Goal: Check status: Check status

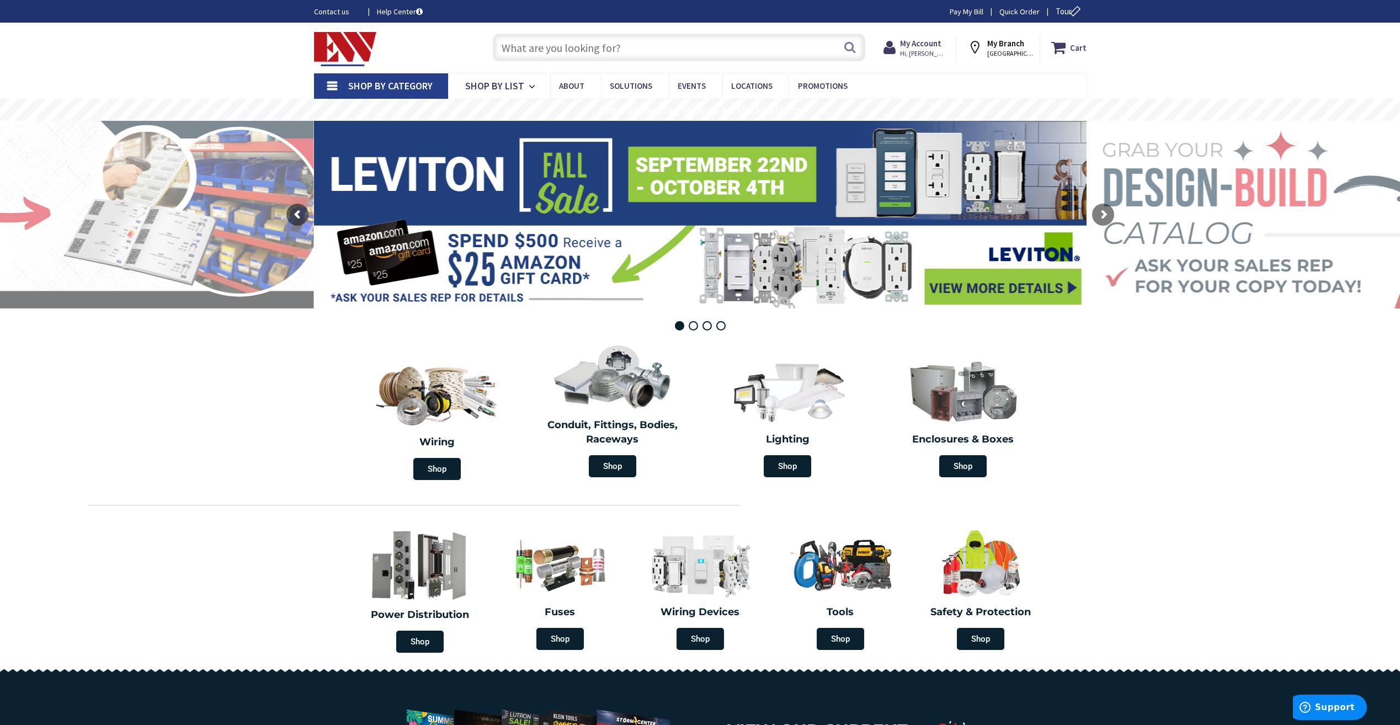
click at [711, 46] on input "text" at bounding box center [679, 48] width 373 height 28
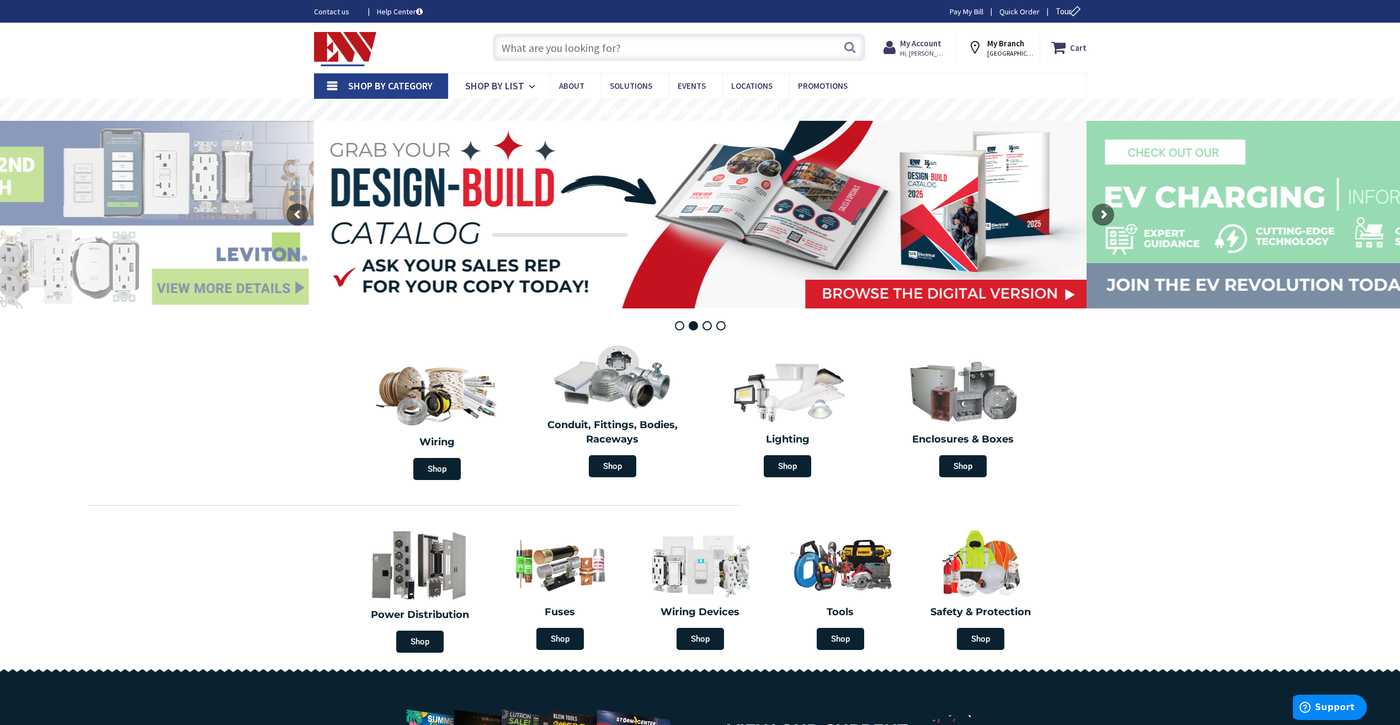
click at [711, 46] on input "text" at bounding box center [679, 48] width 373 height 28
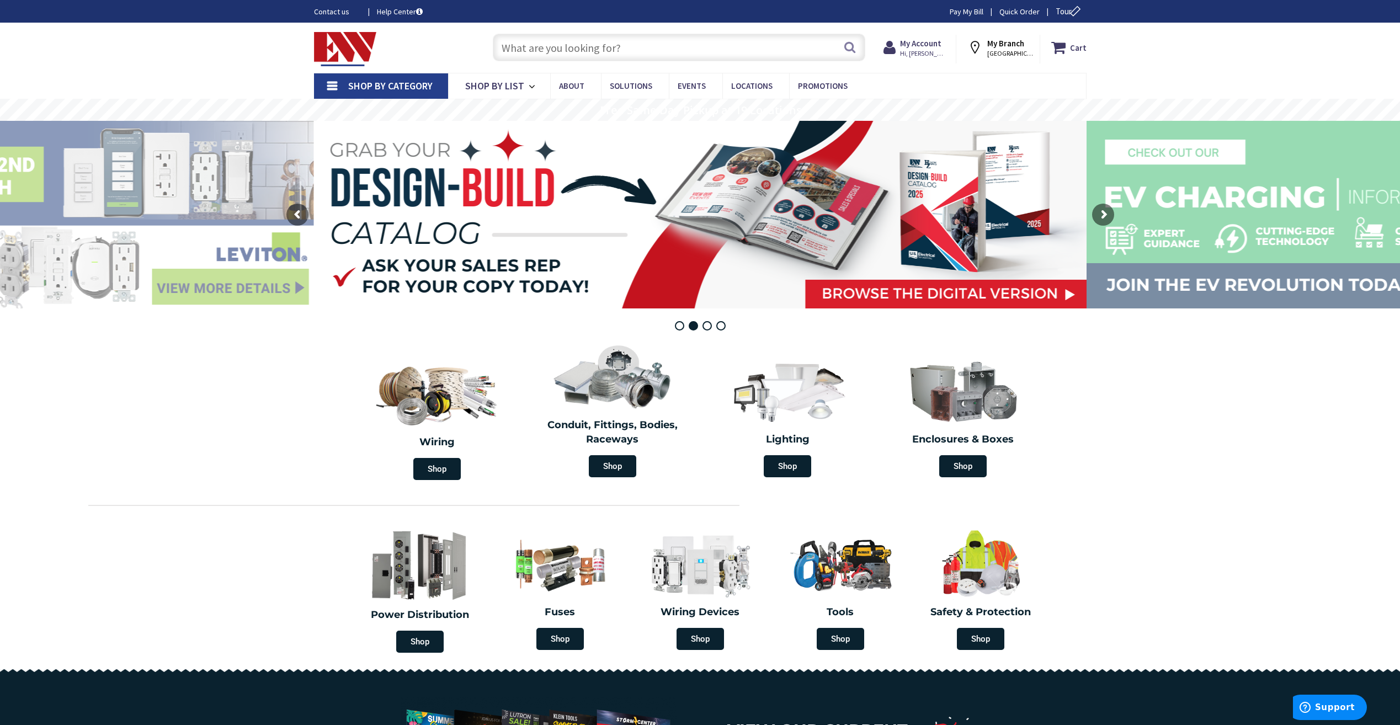
click at [711, 46] on input "text" at bounding box center [679, 48] width 373 height 28
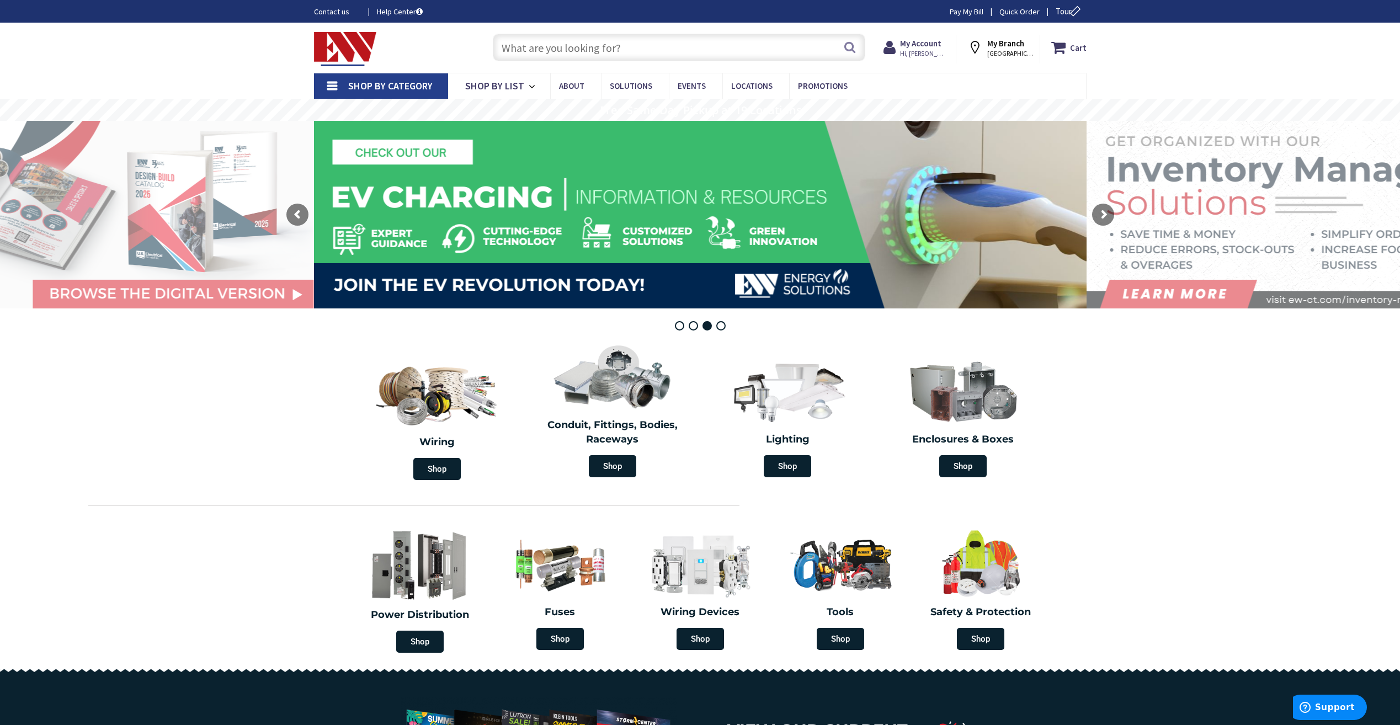
click at [671, 49] on input "text" at bounding box center [679, 48] width 373 height 28
click at [914, 48] on strong "My Account" at bounding box center [920, 43] width 41 height 10
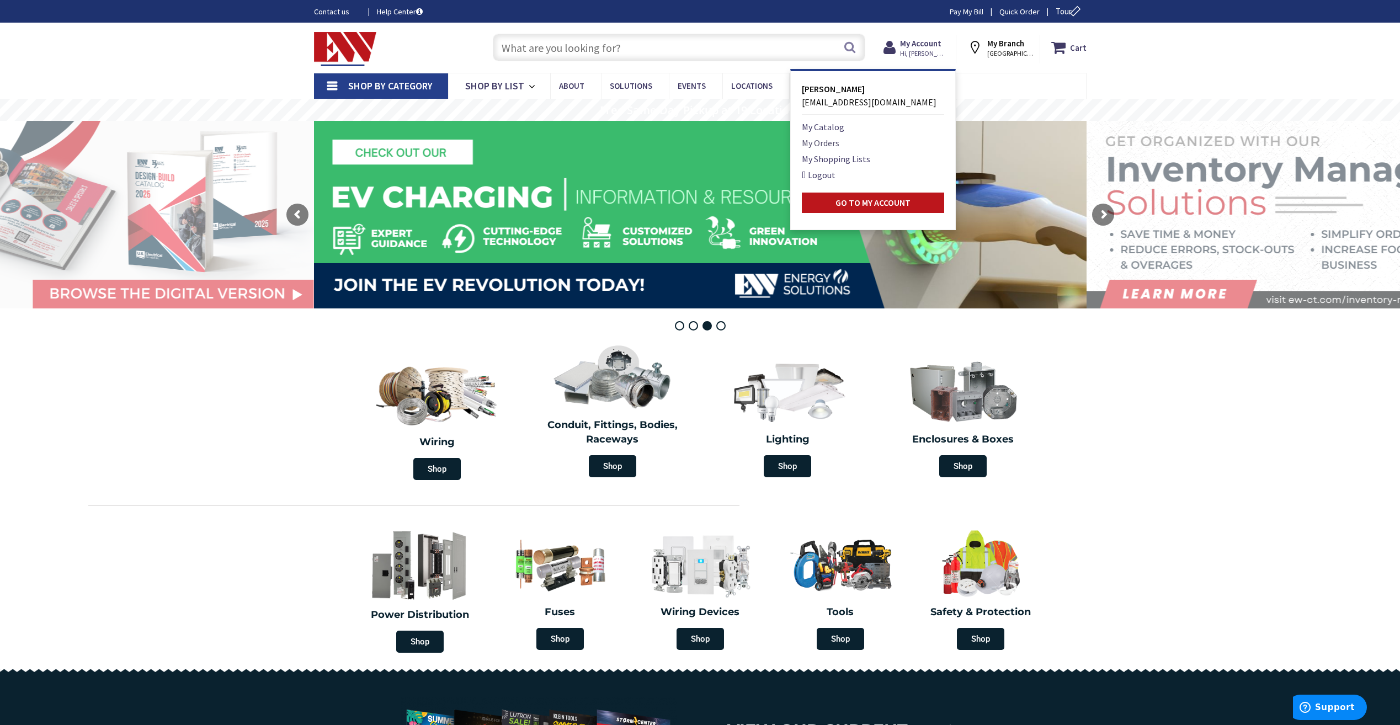
click at [831, 139] on link "My Orders" at bounding box center [821, 142] width 38 height 13
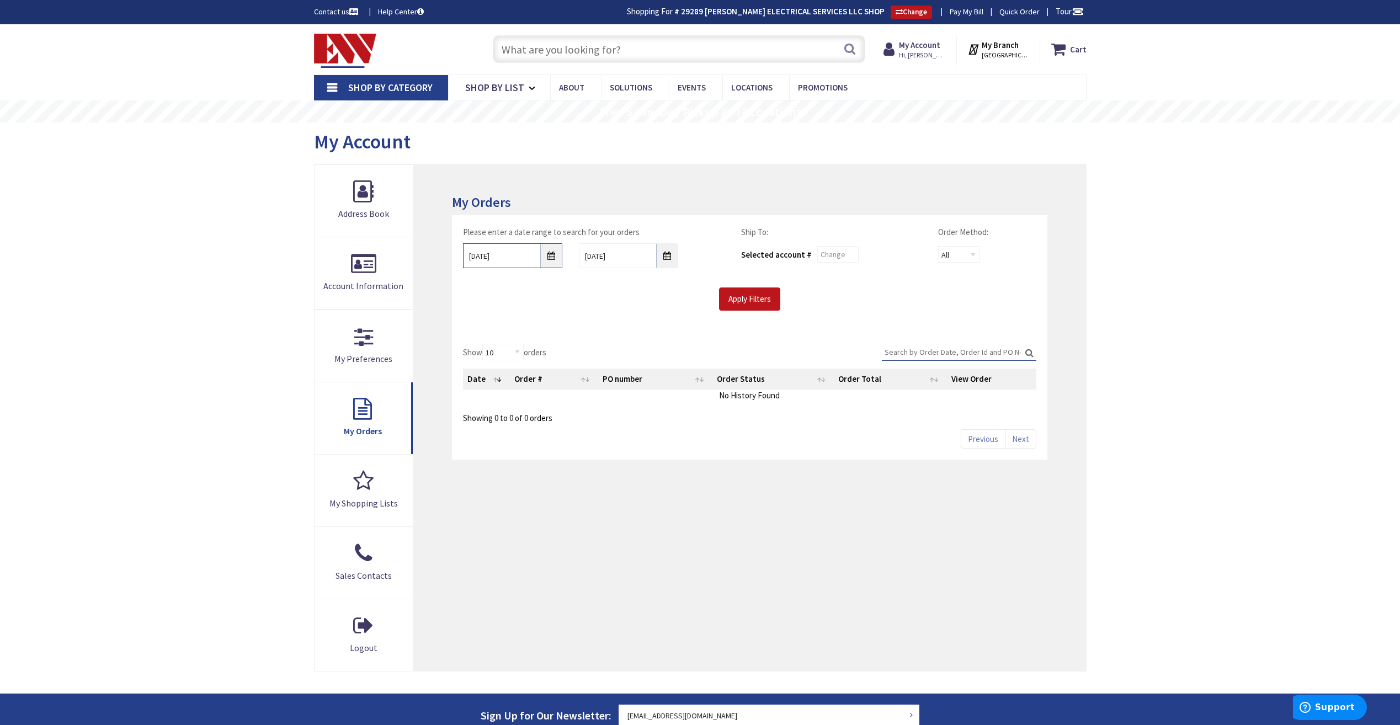
click at [549, 258] on input "9/24/2025" at bounding box center [512, 255] width 99 height 25
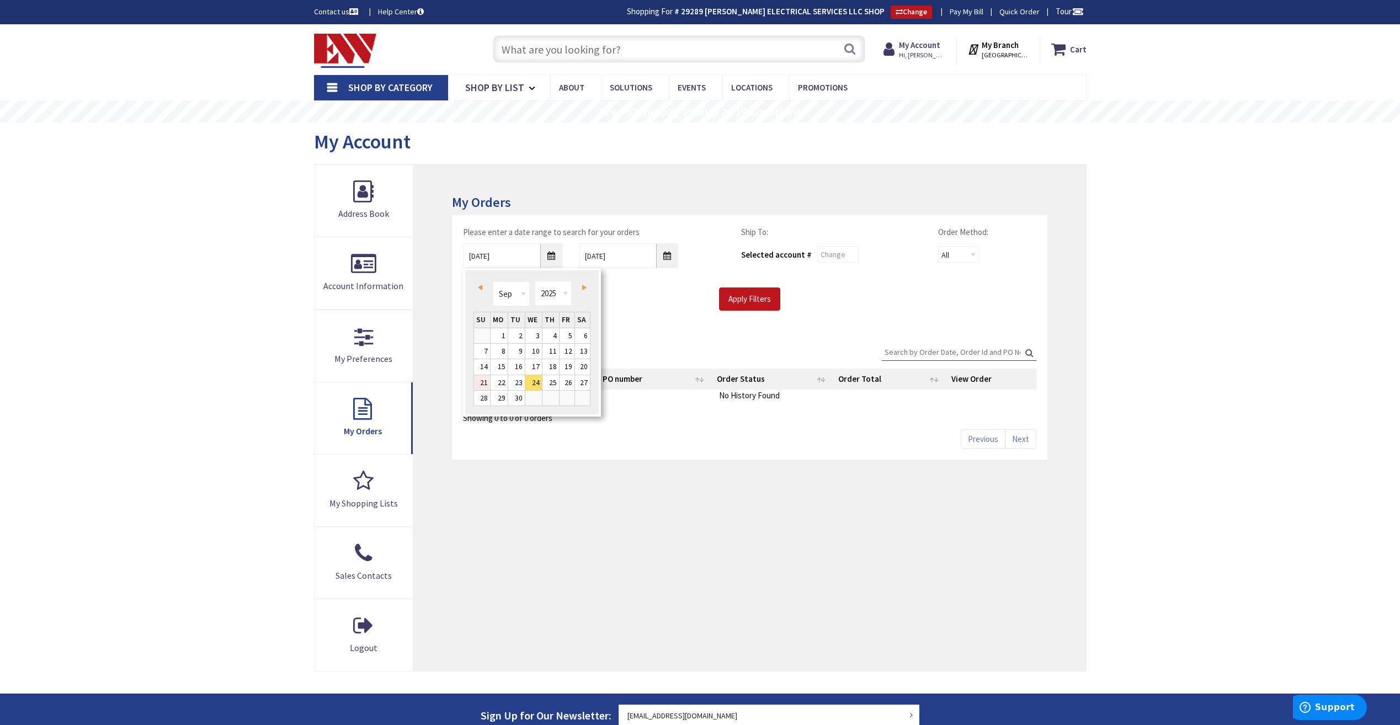
click at [480, 381] on link "21" at bounding box center [482, 382] width 16 height 15
type input "09/21/2025"
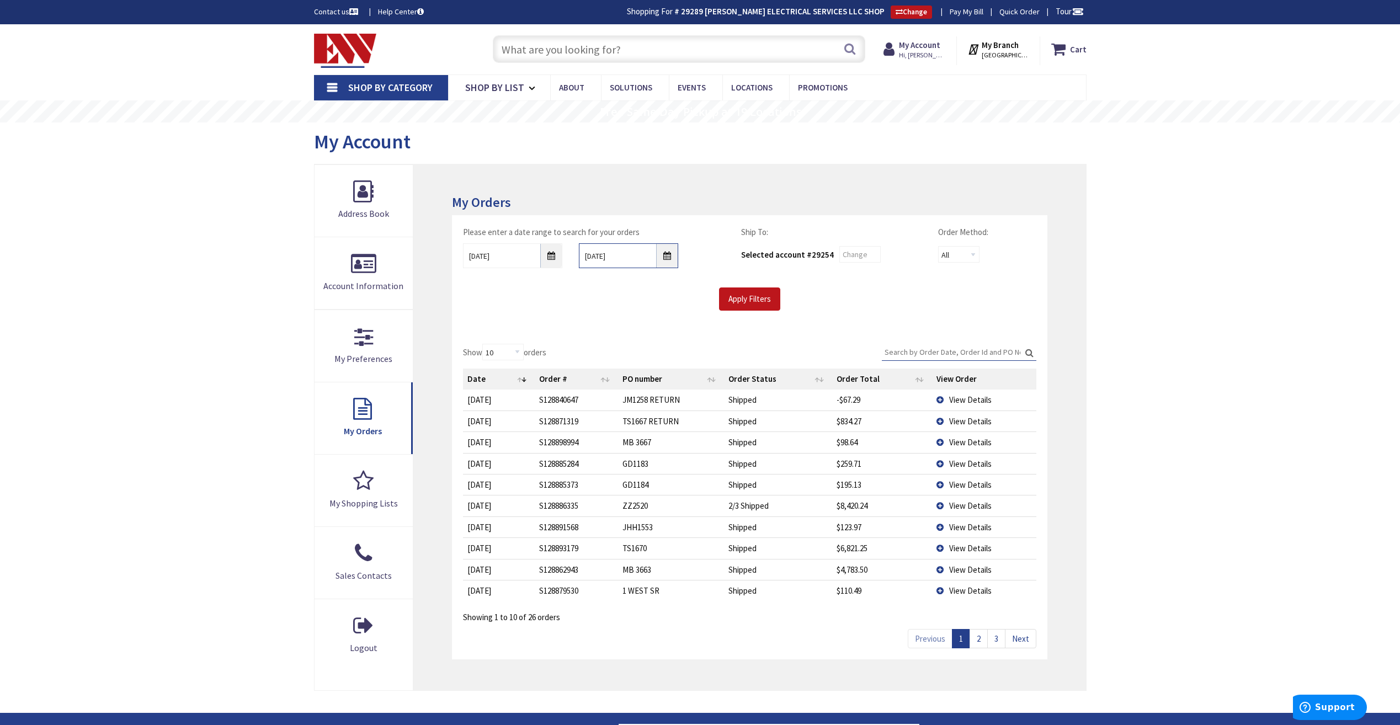
click at [664, 257] on input "10/1/2025" at bounding box center [628, 255] width 99 height 25
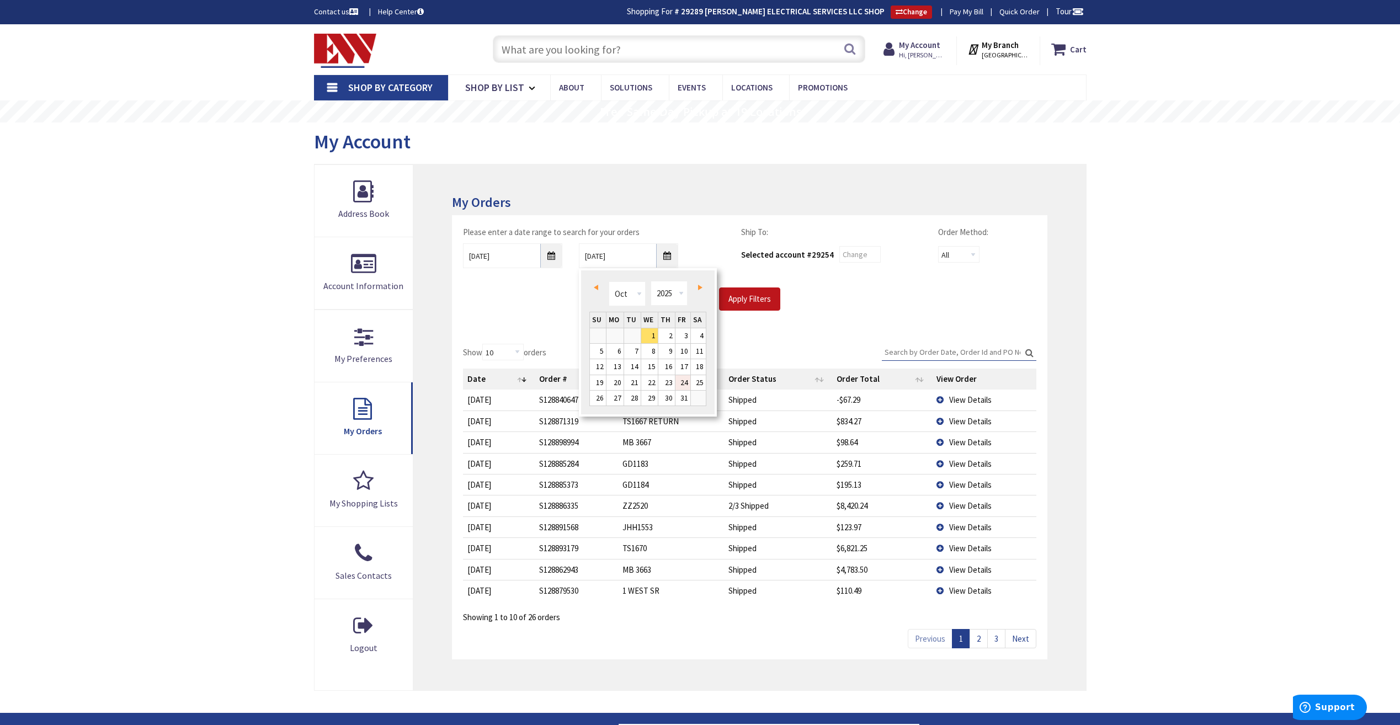
click at [679, 381] on link "24" at bounding box center [683, 382] width 15 height 15
type input "10/24/2025"
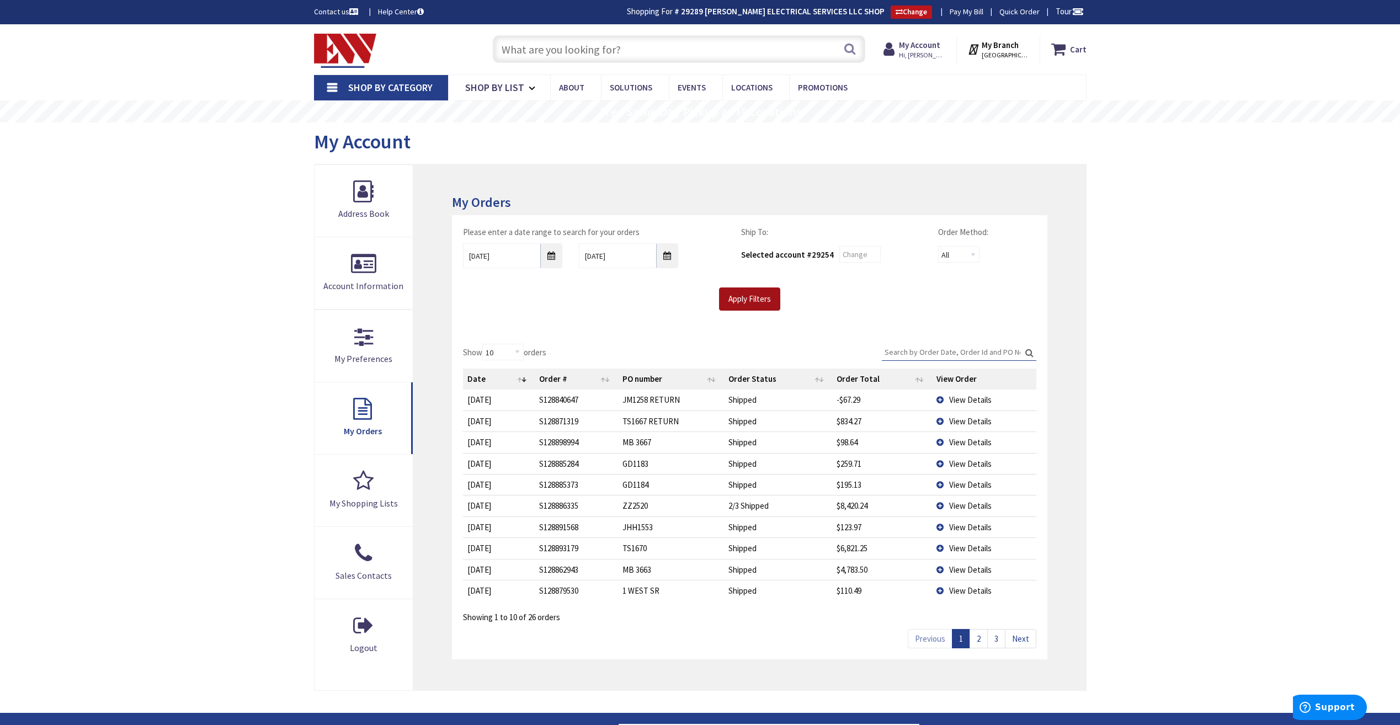
click at [745, 298] on input "Apply Filters" at bounding box center [749, 299] width 61 height 23
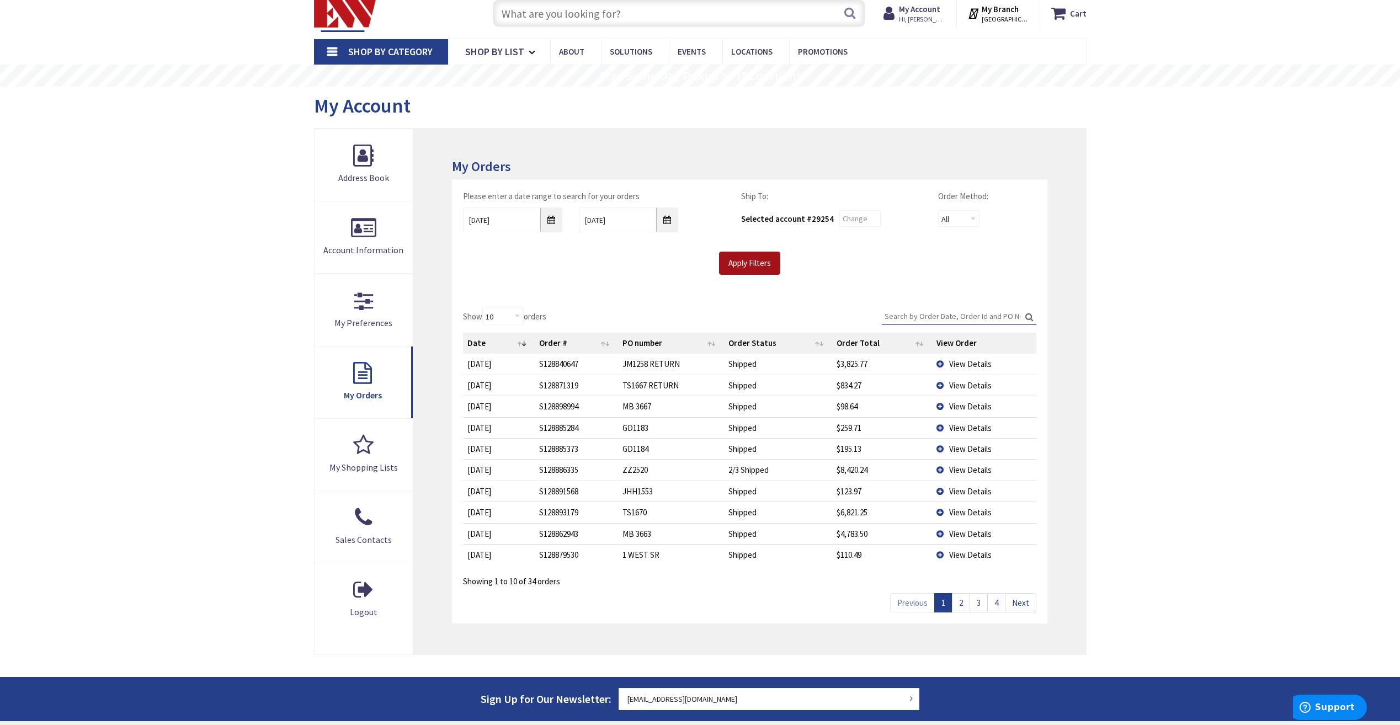
scroll to position [55, 0]
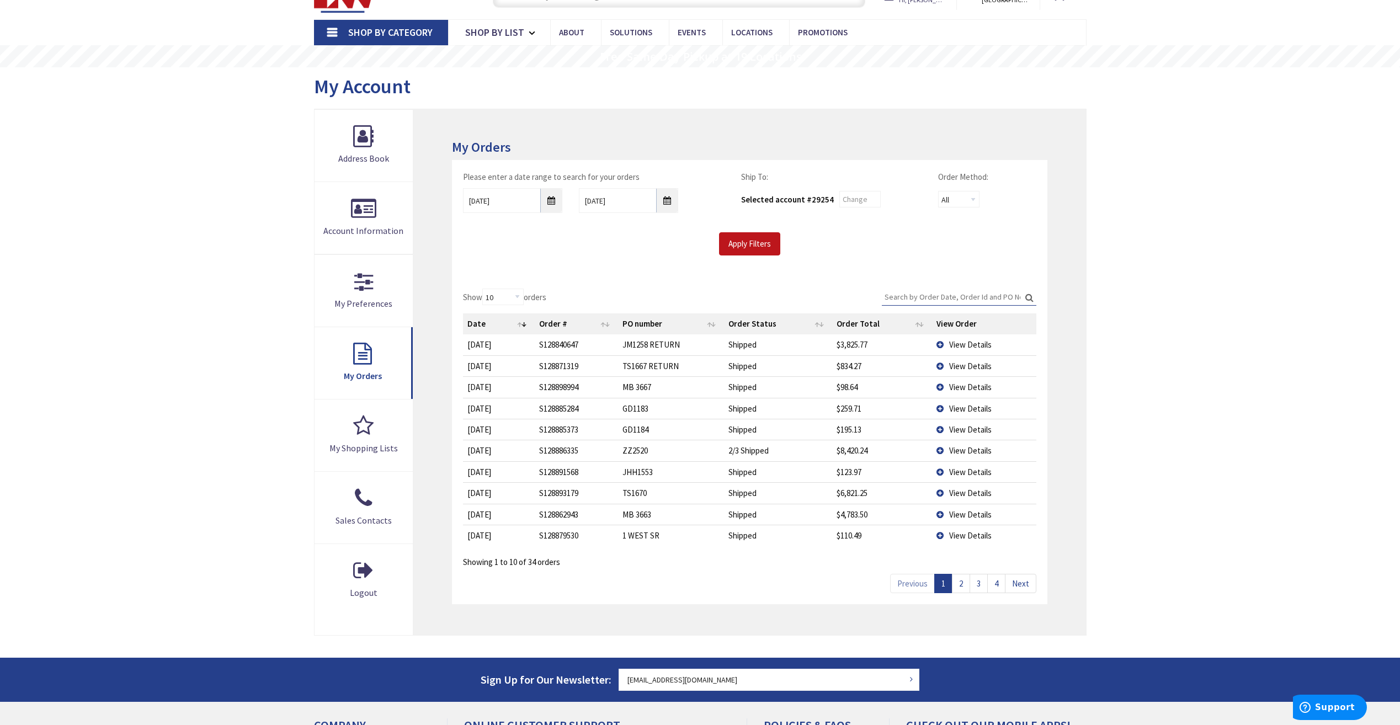
click at [960, 589] on link "2" at bounding box center [961, 583] width 18 height 19
click at [975, 586] on link "3" at bounding box center [979, 583] width 18 height 19
click at [635, 368] on td "RB1029" at bounding box center [671, 365] width 107 height 21
click at [956, 363] on span "View Details" at bounding box center [970, 366] width 42 height 10
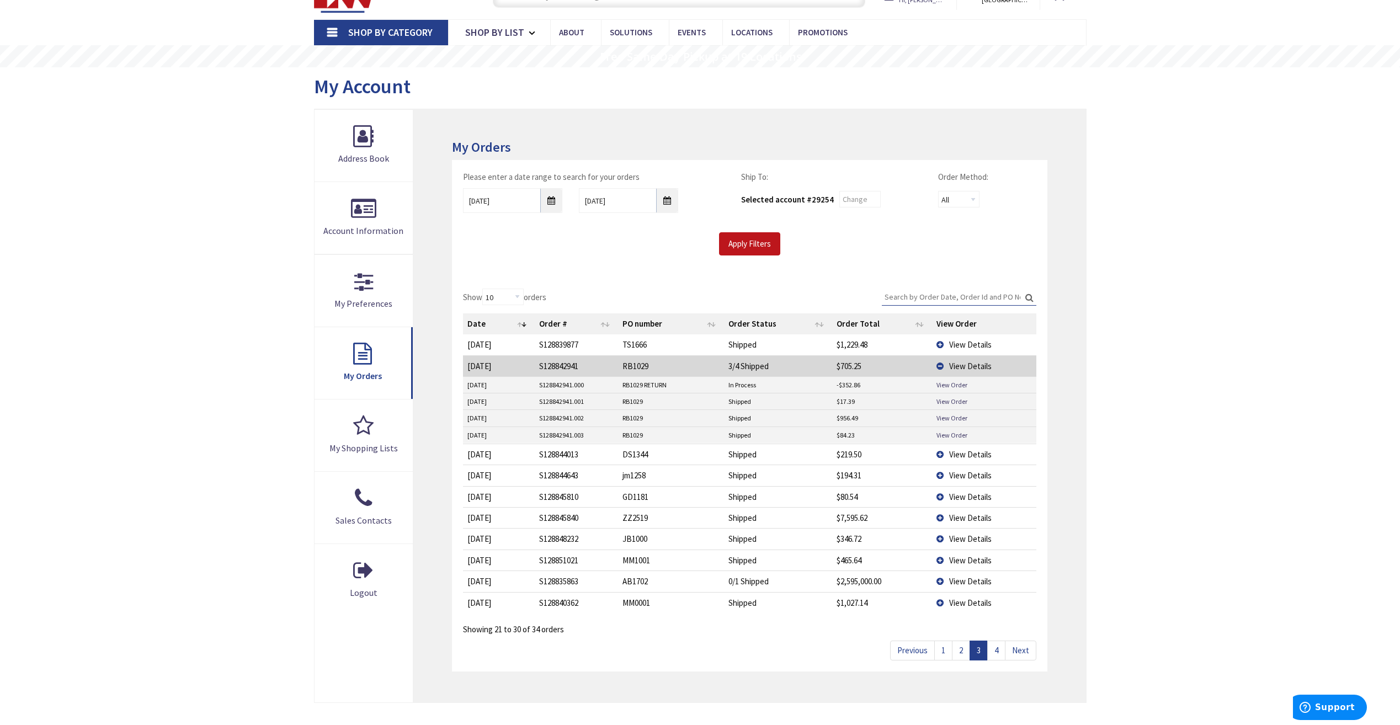
click at [570, 389] on td "S128842941.000" at bounding box center [576, 385] width 83 height 17
click at [561, 387] on td "S128842941.000" at bounding box center [576, 385] width 83 height 17
click at [951, 383] on link "View Order" at bounding box center [952, 384] width 31 height 9
click at [951, 366] on span "View Details" at bounding box center [970, 366] width 42 height 10
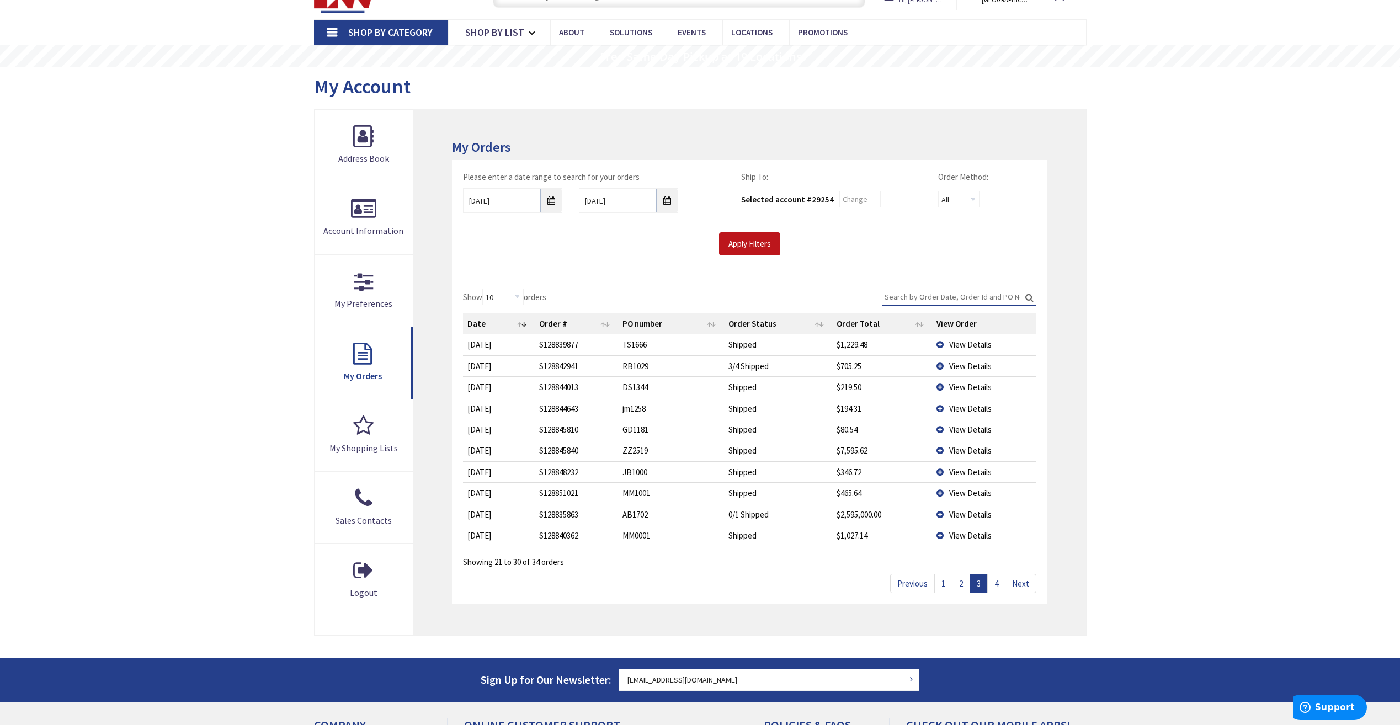
click at [951, 366] on span "View Details" at bounding box center [970, 366] width 42 height 10
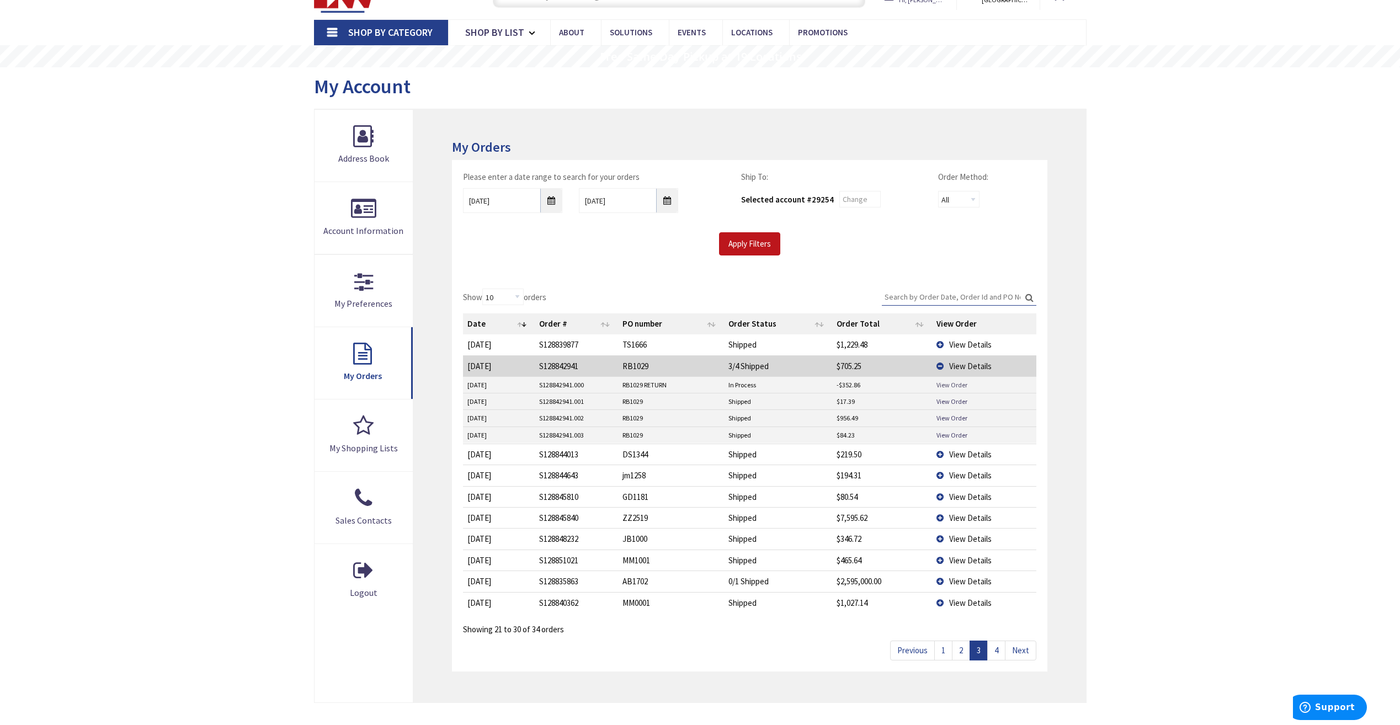
click at [944, 383] on link "View Order" at bounding box center [952, 384] width 31 height 9
click at [950, 417] on link "View Order" at bounding box center [952, 417] width 31 height 9
click at [630, 385] on td "RB1029 RETURN" at bounding box center [671, 385] width 106 height 17
click at [944, 384] on link "View Order" at bounding box center [952, 384] width 31 height 9
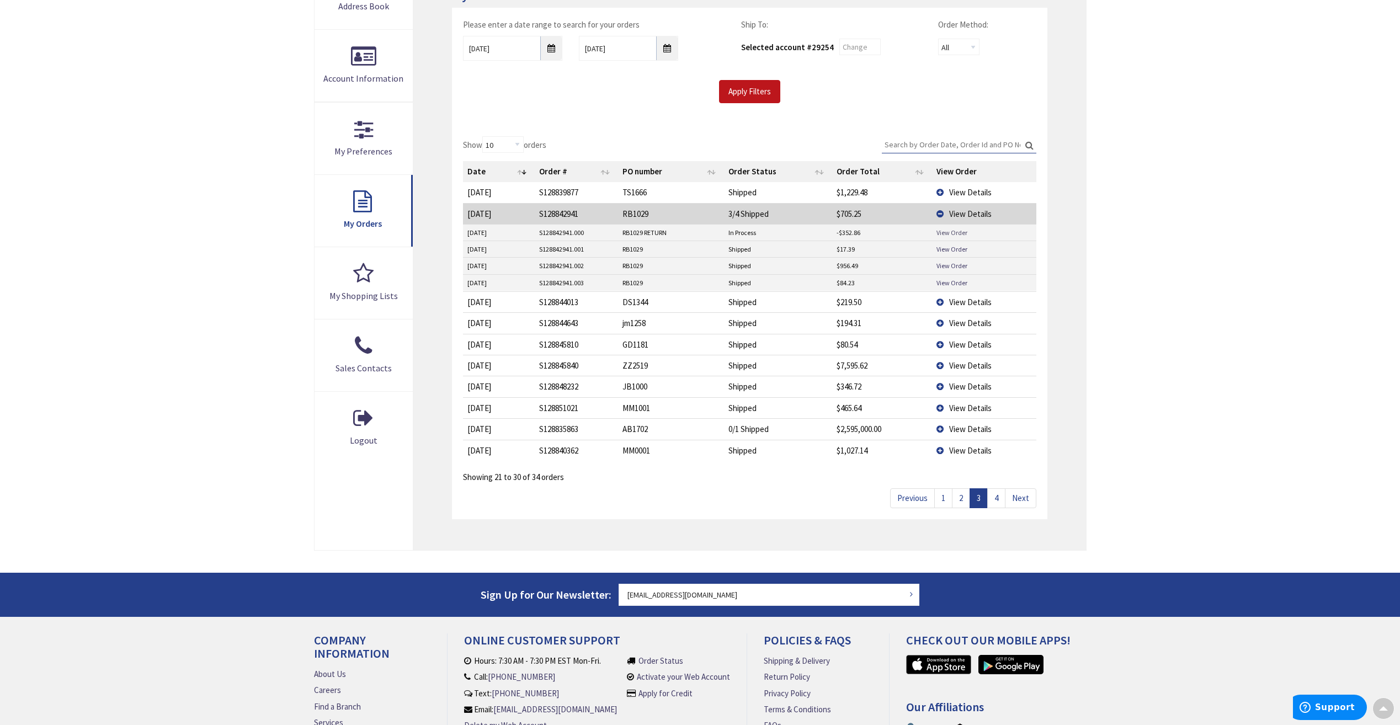
scroll to position [221, 0]
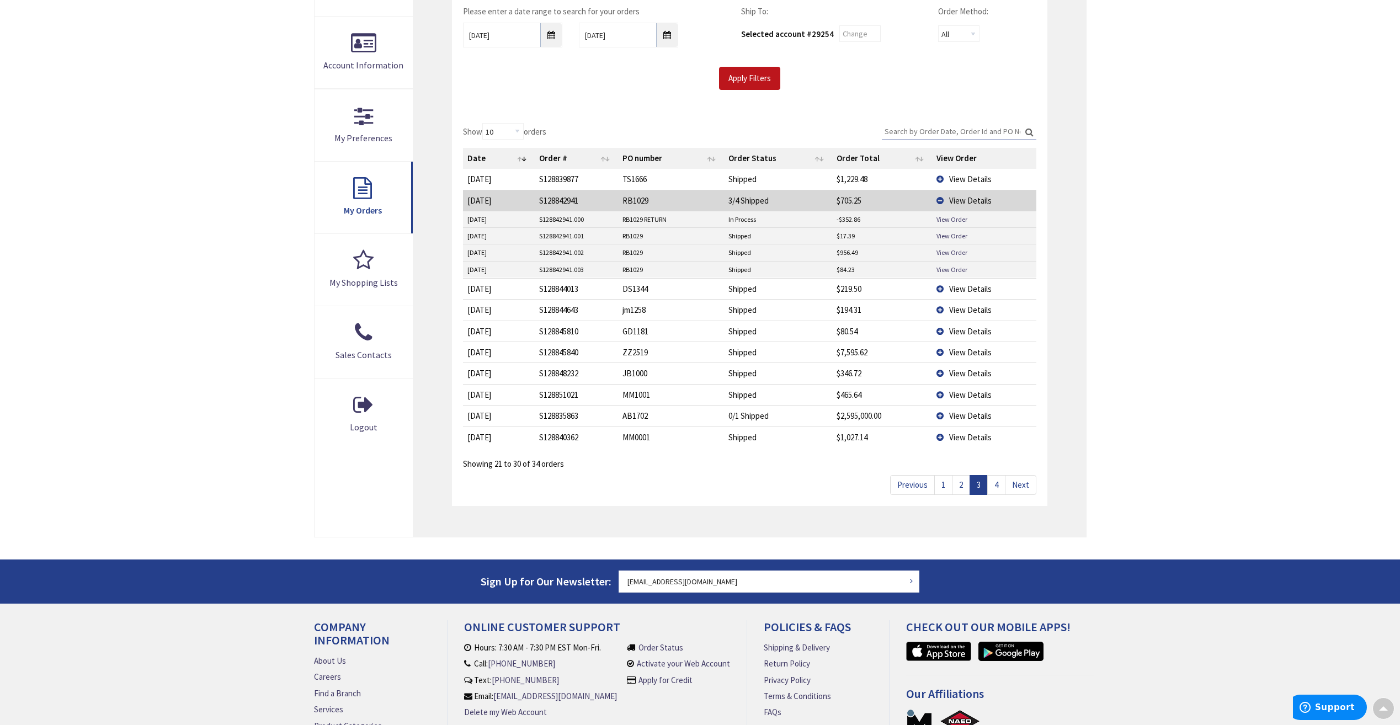
click at [995, 486] on link "4" at bounding box center [996, 484] width 18 height 19
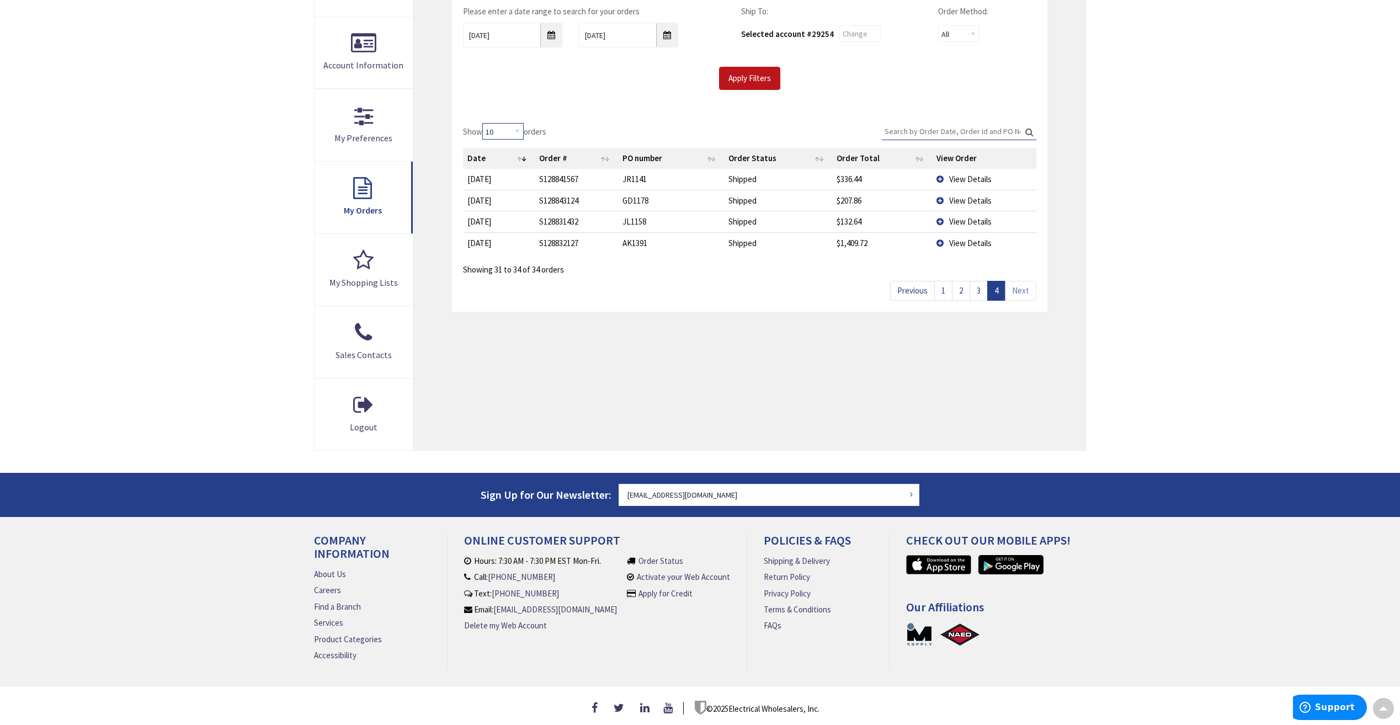
click at [504, 132] on select "10 25 50 100" at bounding box center [502, 131] width 41 height 17
select select "50"
click at [484, 123] on select "10 25 50 100" at bounding box center [502, 131] width 41 height 17
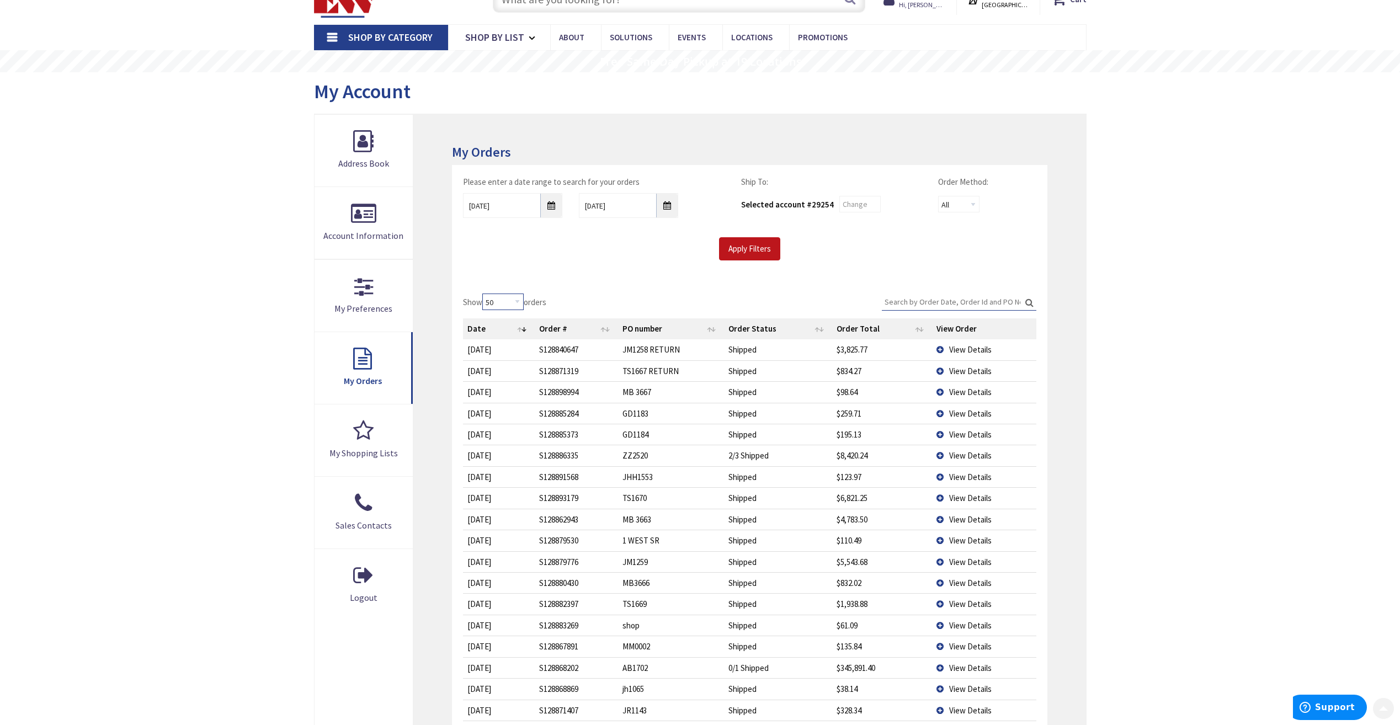
scroll to position [0, 0]
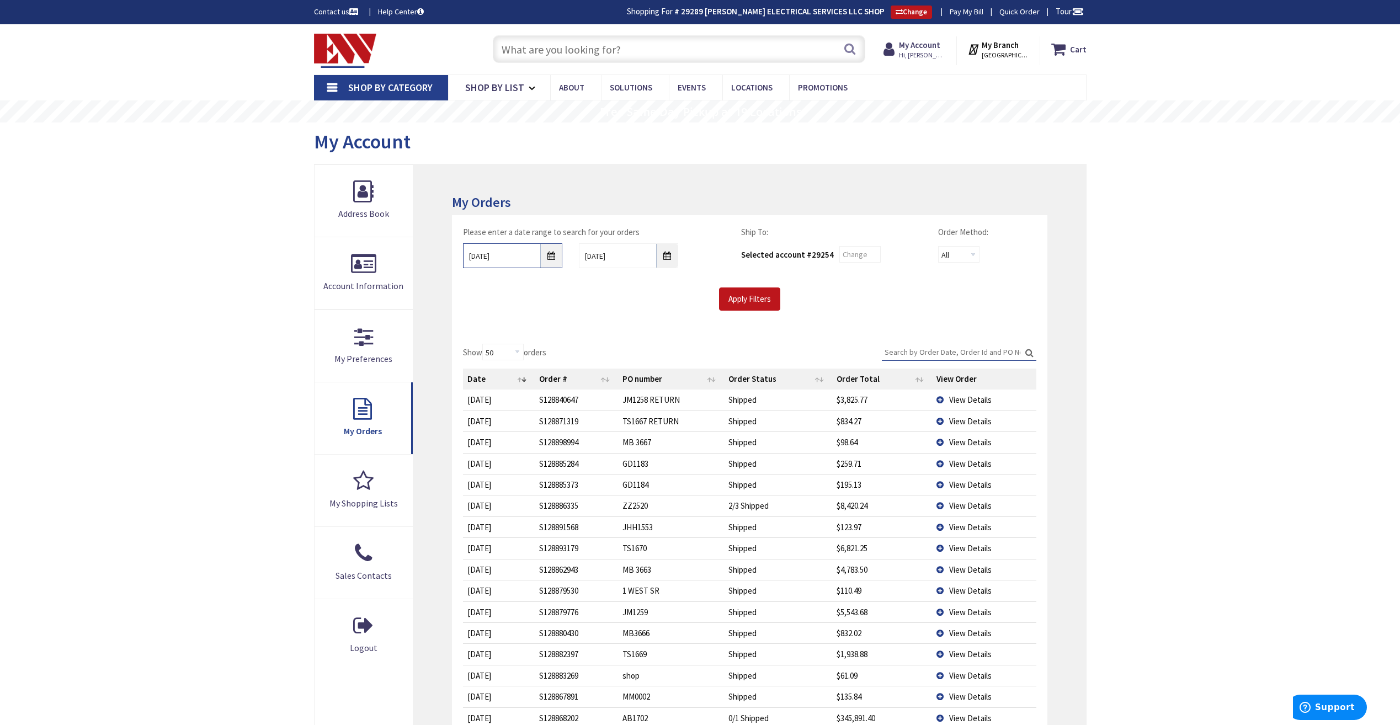
click at [550, 255] on input "09/21/2025" at bounding box center [512, 255] width 99 height 25
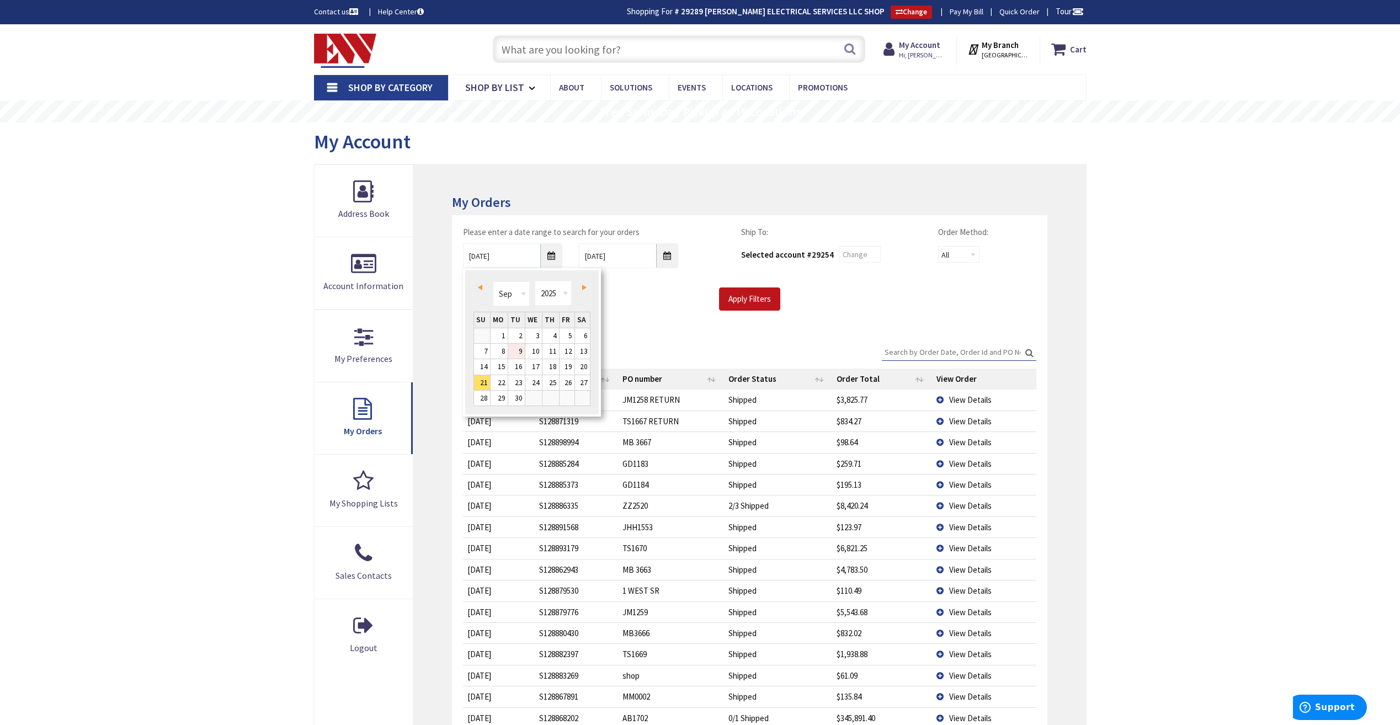
click at [521, 355] on link "9" at bounding box center [516, 351] width 17 height 15
type input "[DATE]"
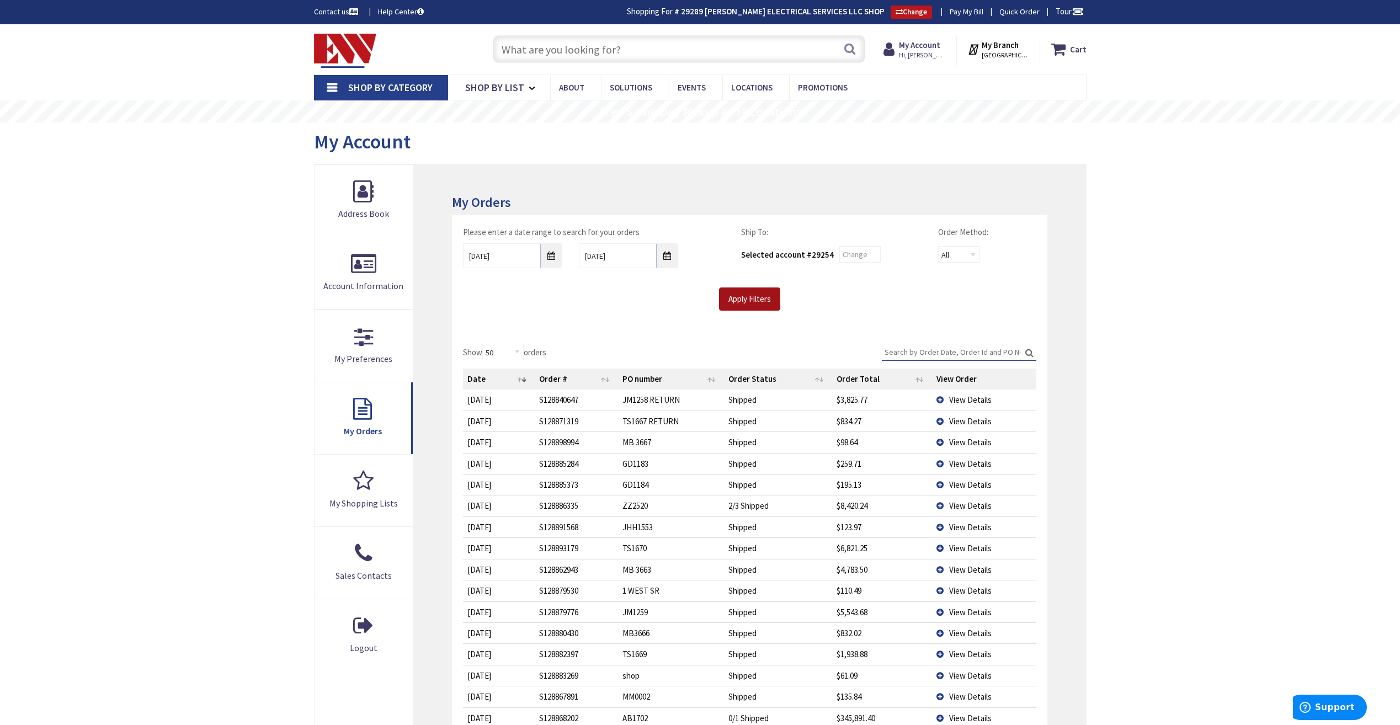
click at [754, 301] on input "Apply Filters" at bounding box center [749, 299] width 61 height 23
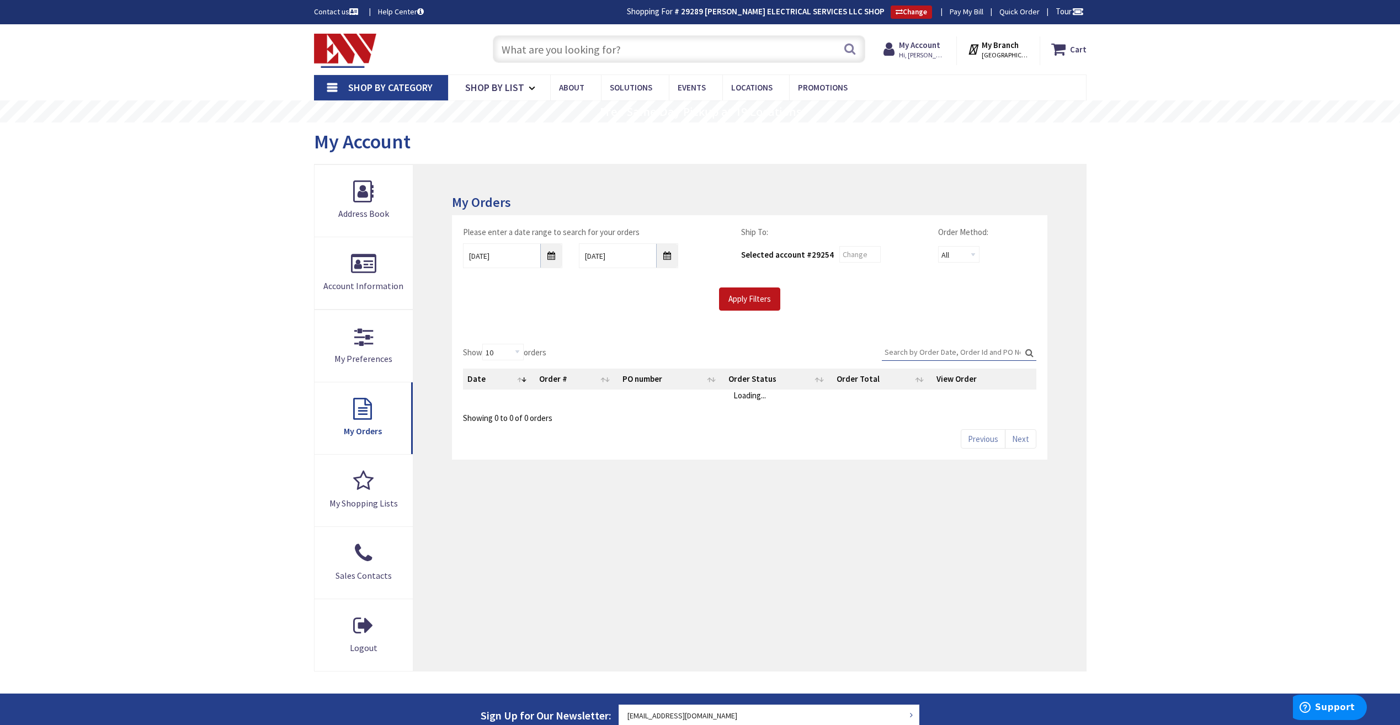
click at [944, 352] on input "Search:" at bounding box center [959, 352] width 155 height 17
drag, startPoint x: 944, startPoint y: 352, endPoint x: 853, endPoint y: 363, distance: 91.1
click at [853, 363] on div "Show 10 25 50 100 orders Search: s128740009.001 Date Order # PO number Order St…" at bounding box center [749, 384] width 573 height 80
type input "s128740009"
click at [943, 399] on td "View Details" at bounding box center [984, 400] width 104 height 20
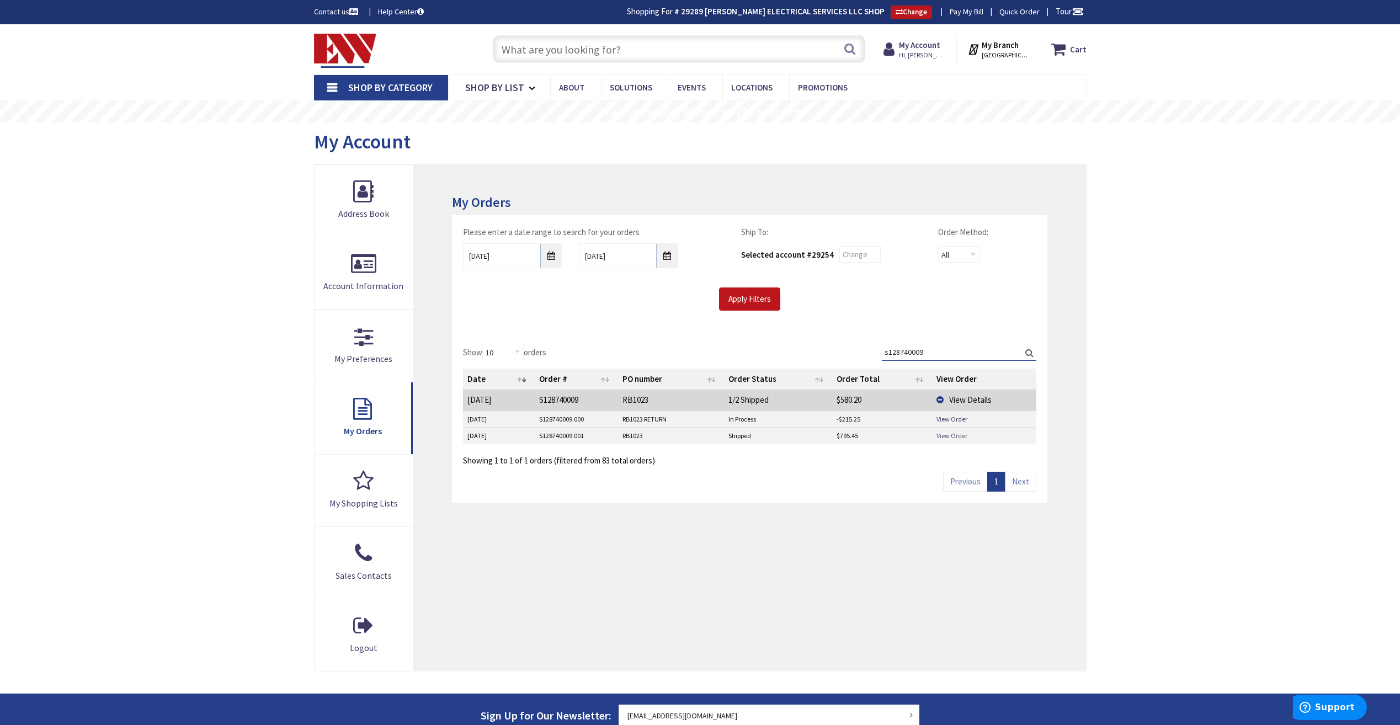
click at [948, 435] on link "View Order" at bounding box center [952, 435] width 31 height 9
click at [637, 418] on td "RB1023 RETURN" at bounding box center [671, 419] width 107 height 17
click at [639, 418] on td "RB1023 RETURN" at bounding box center [671, 419] width 107 height 17
click at [950, 417] on link "View Order" at bounding box center [952, 418] width 31 height 9
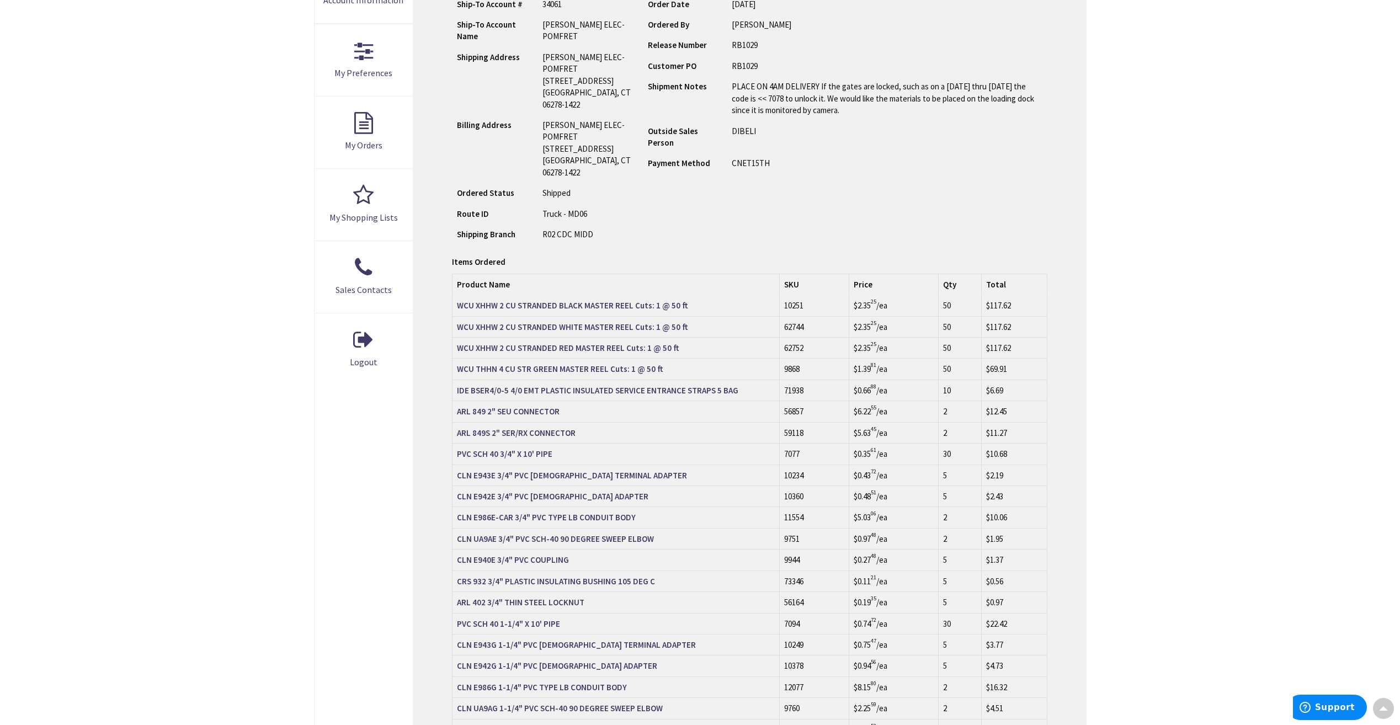
scroll to position [276, 0]
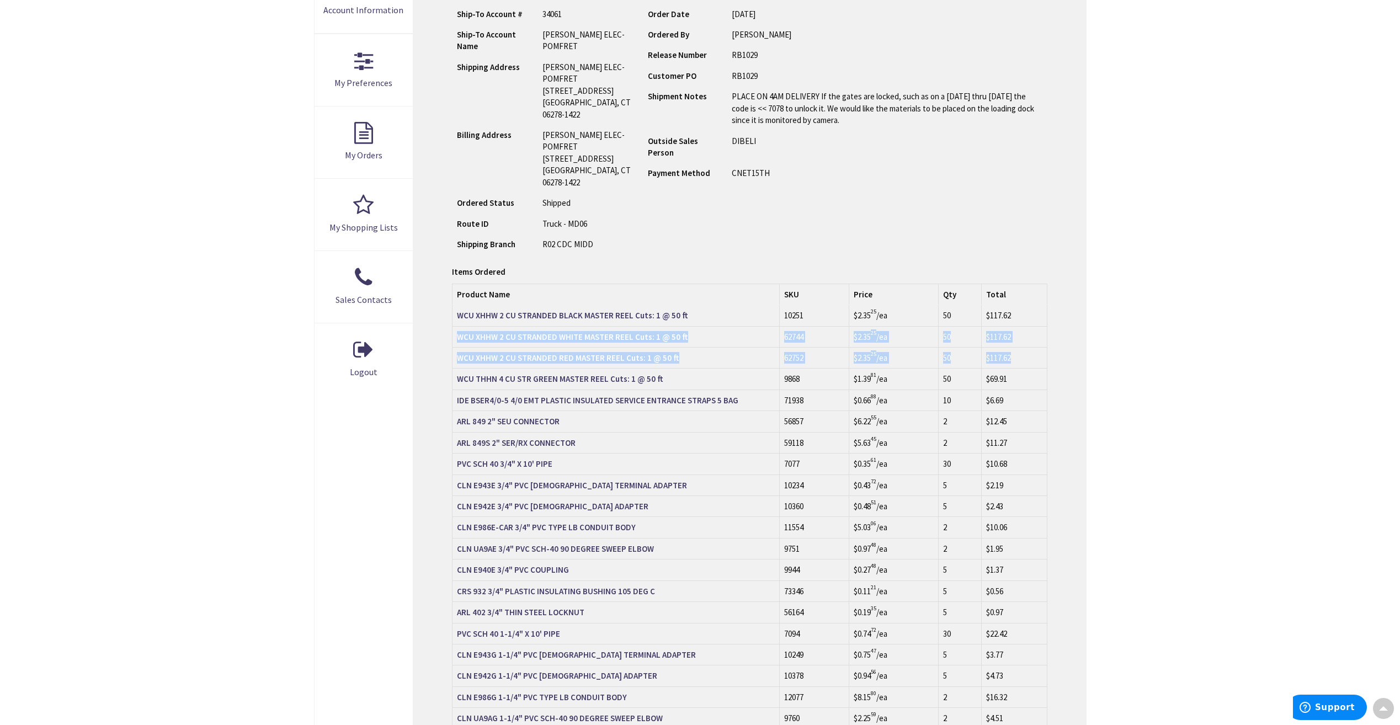
drag, startPoint x: 1021, startPoint y: 335, endPoint x: 1029, endPoint y: 381, distance: 46.5
drag, startPoint x: 1029, startPoint y: 381, endPoint x: 1020, endPoint y: 333, distance: 48.9
click at [1020, 326] on td "$117.62" at bounding box center [1014, 315] width 65 height 21
click at [643, 219] on td "Order Date 09/23/2025 Ordered By ROBIN BUTLER Release Number Customer PO Shipme…" at bounding box center [845, 129] width 404 height 252
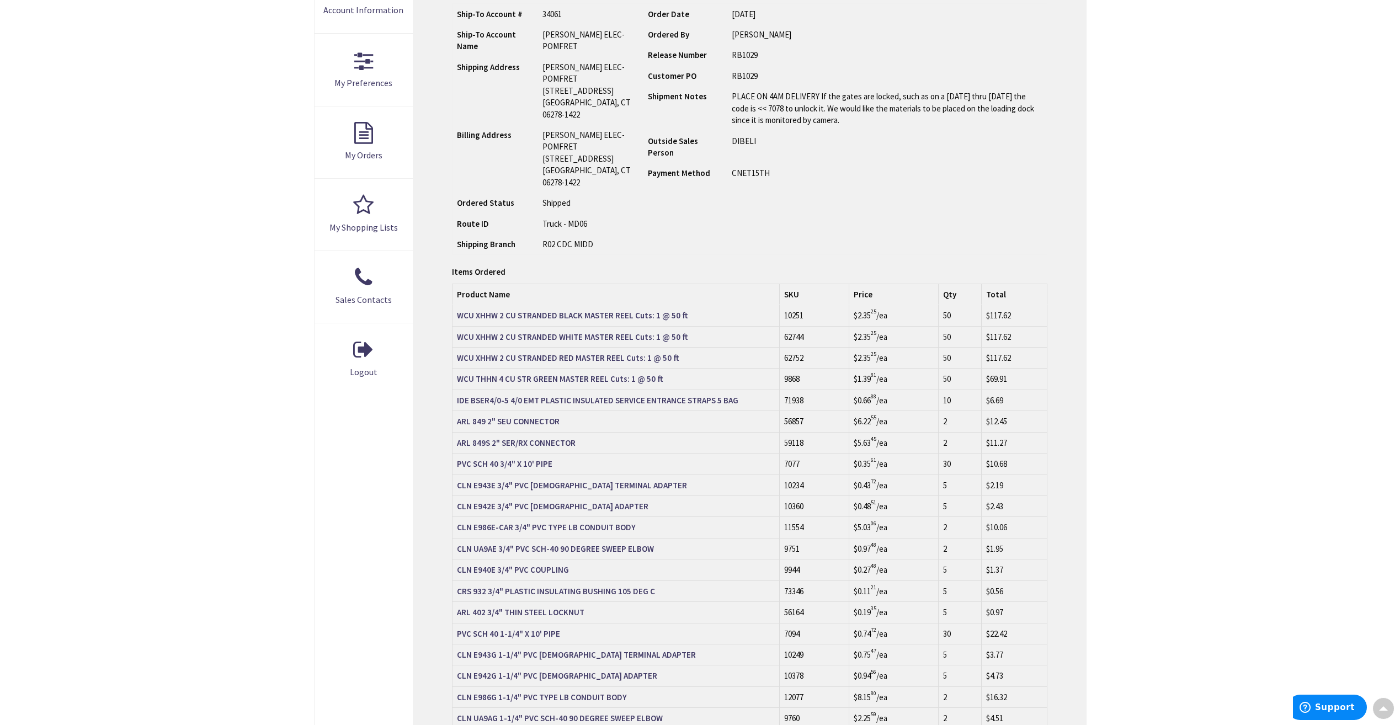
click at [450, 230] on div "Order Information Download Invoice Print This Page Order #S128842941.002 Ship-T…" at bounding box center [749, 664] width 672 height 1551
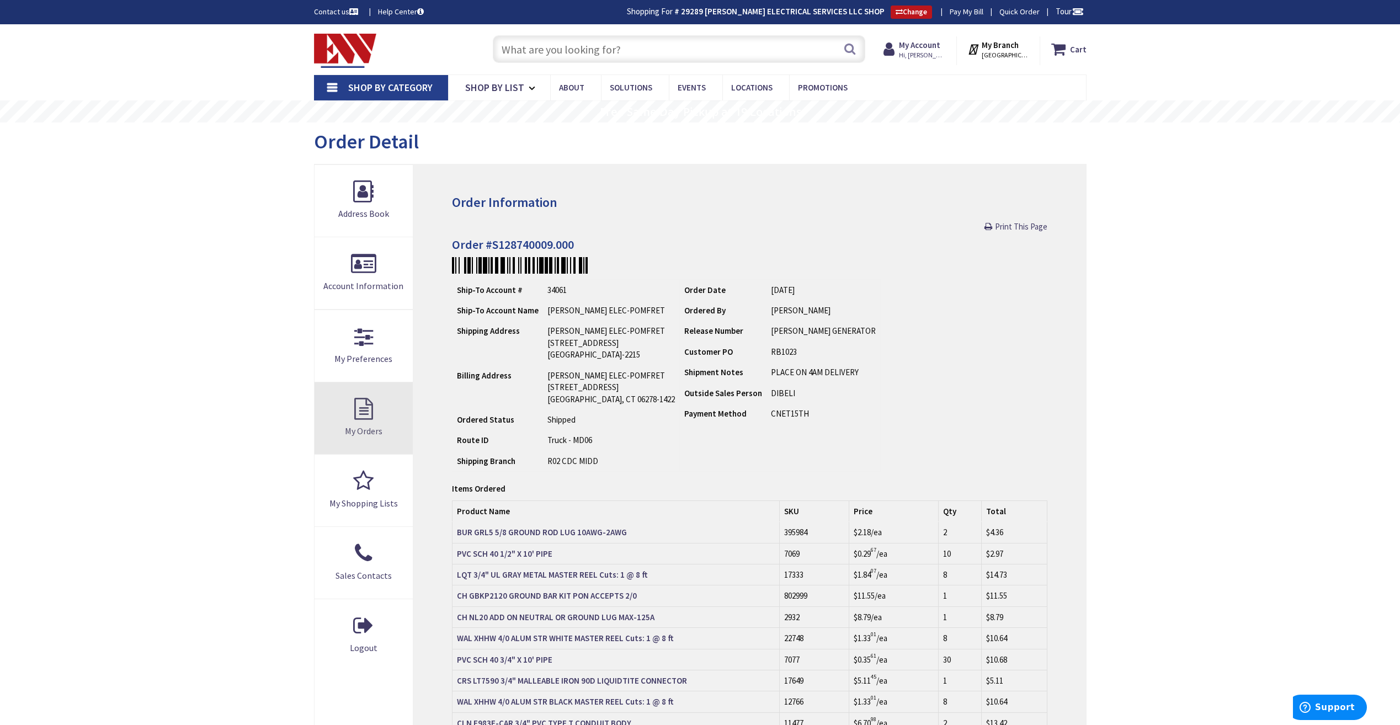
click at [363, 409] on link "My Orders" at bounding box center [364, 418] width 99 height 72
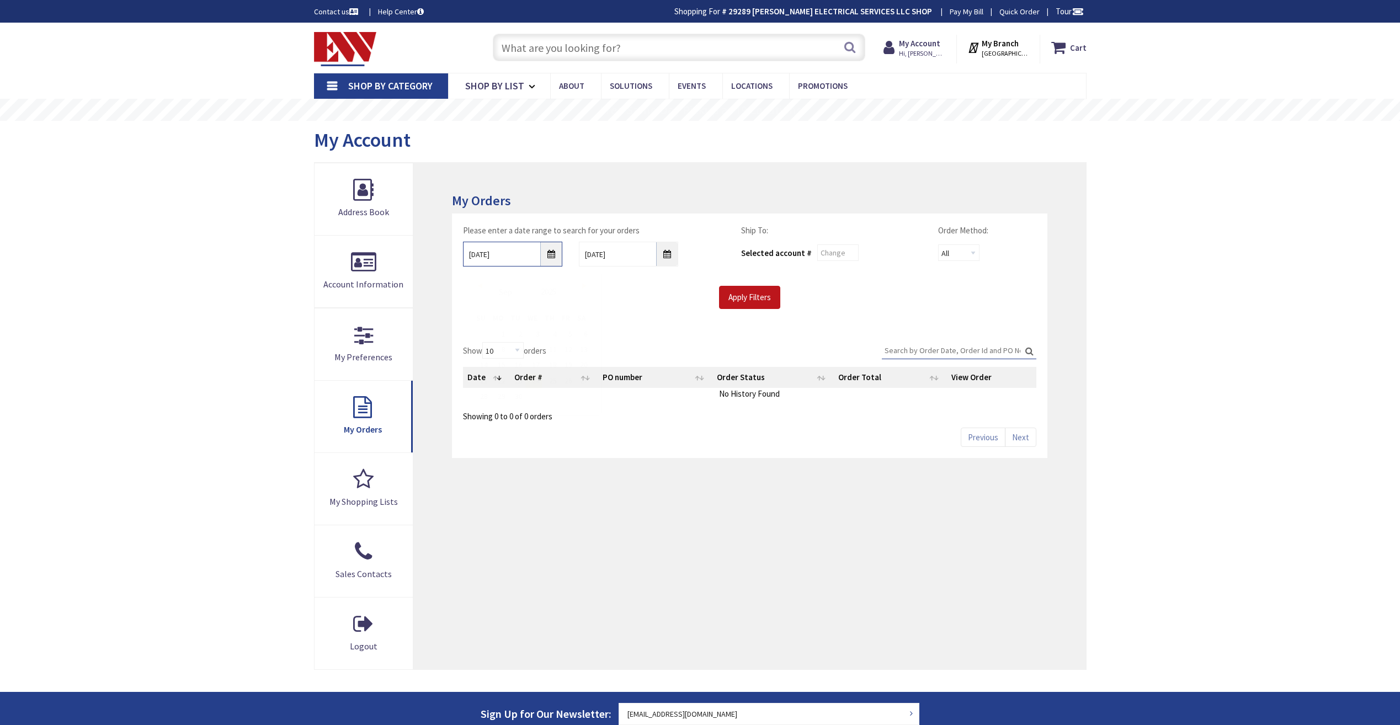
click at [553, 259] on input "9/24/2025" at bounding box center [512, 254] width 99 height 25
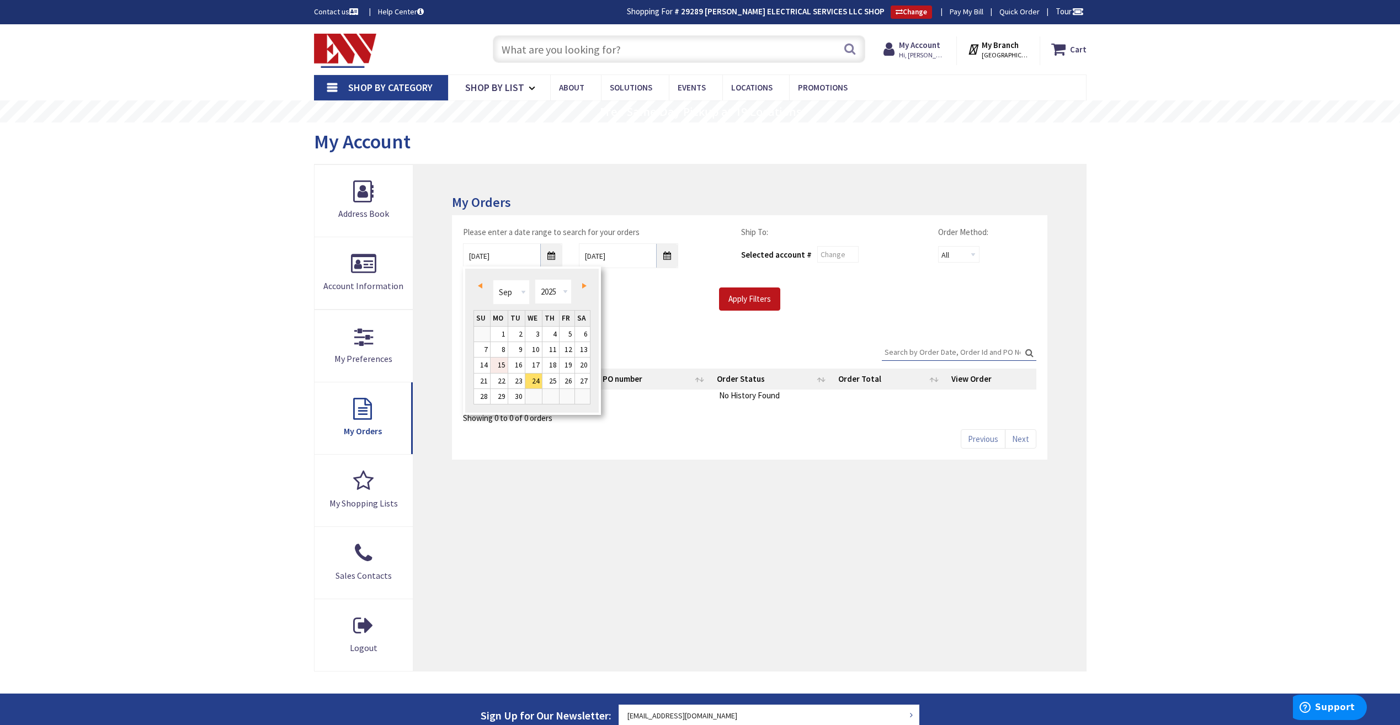
click at [506, 361] on link "15" at bounding box center [499, 365] width 17 height 15
type input "09/15/2025"
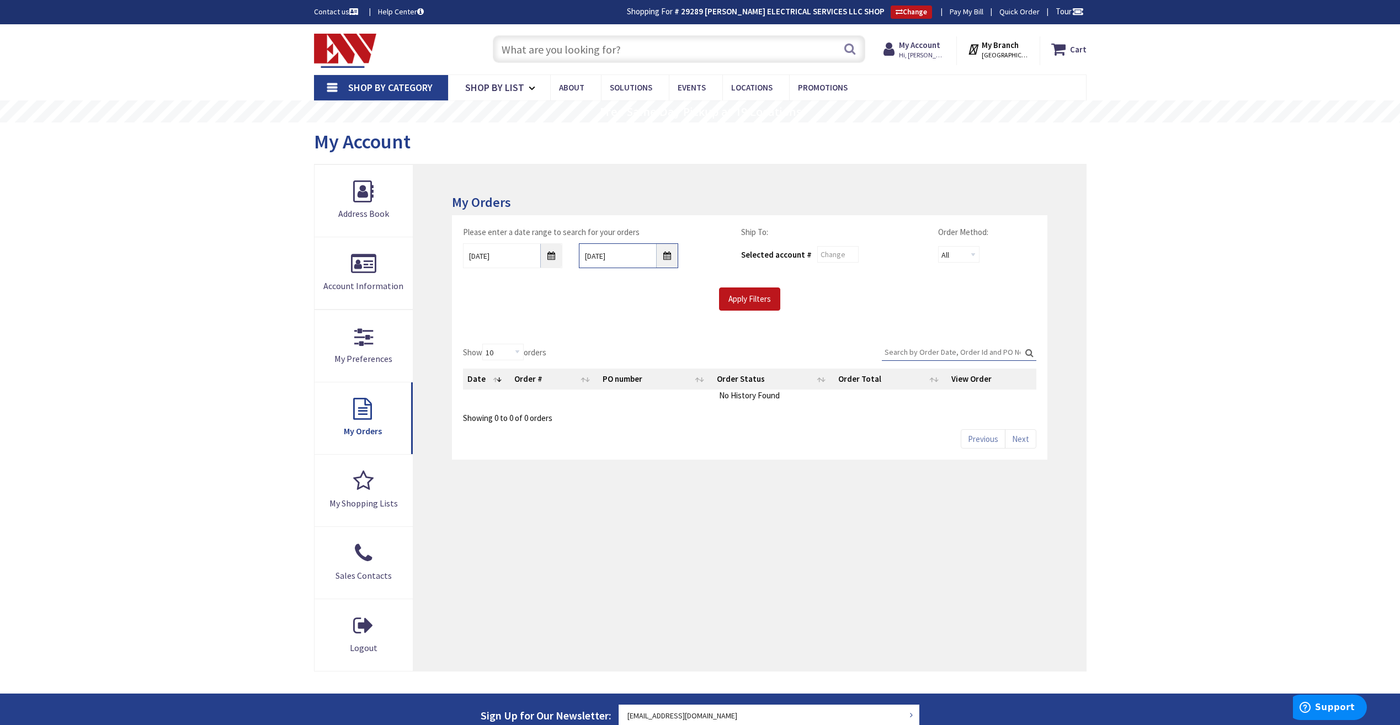
click at [666, 264] on input "10/1/2025" at bounding box center [628, 255] width 99 height 25
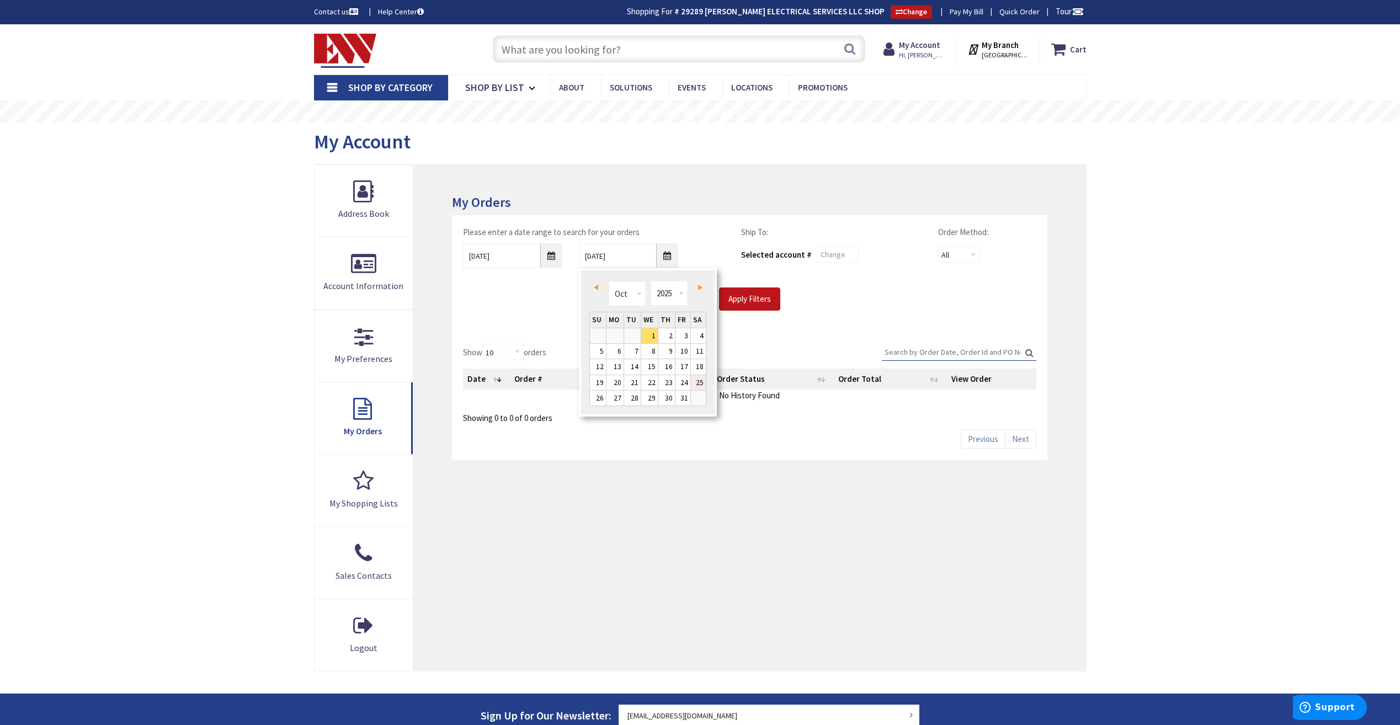
click at [701, 385] on link "25" at bounding box center [698, 382] width 15 height 15
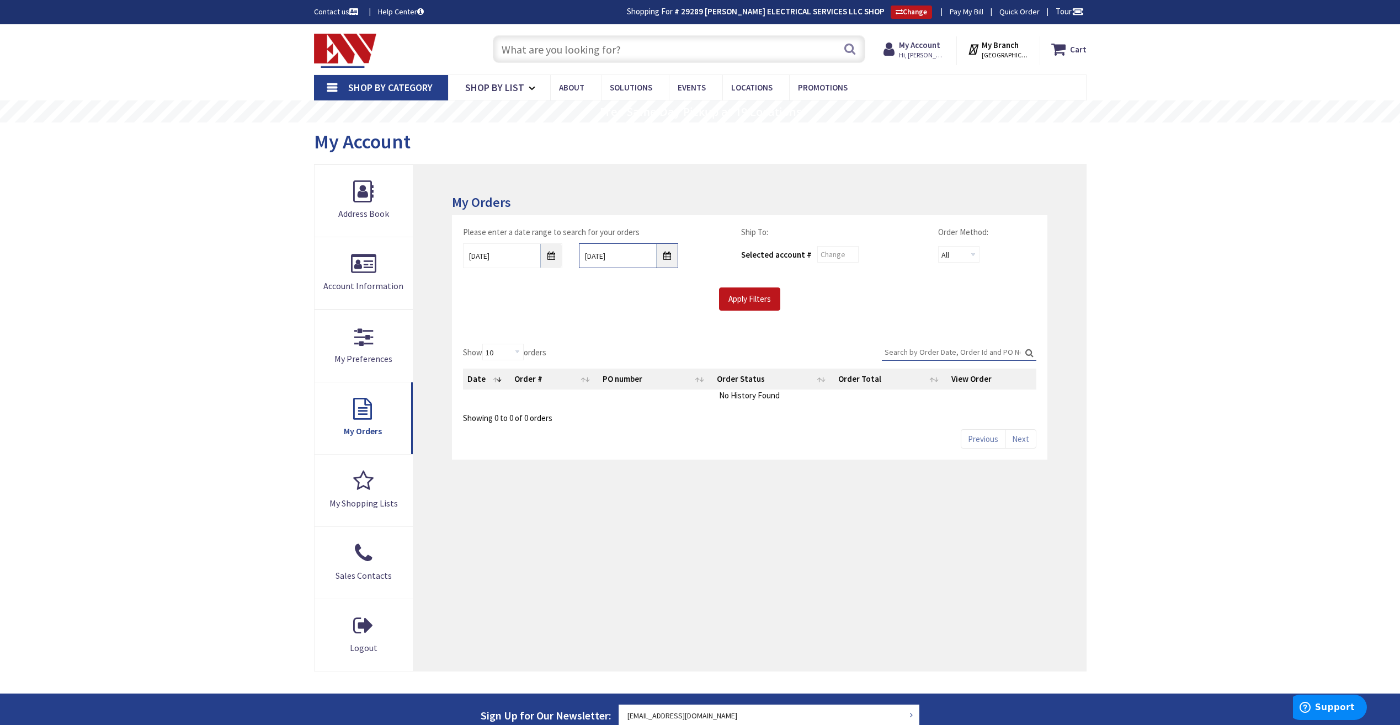
click at [669, 258] on input "10/25/2025" at bounding box center [628, 255] width 99 height 25
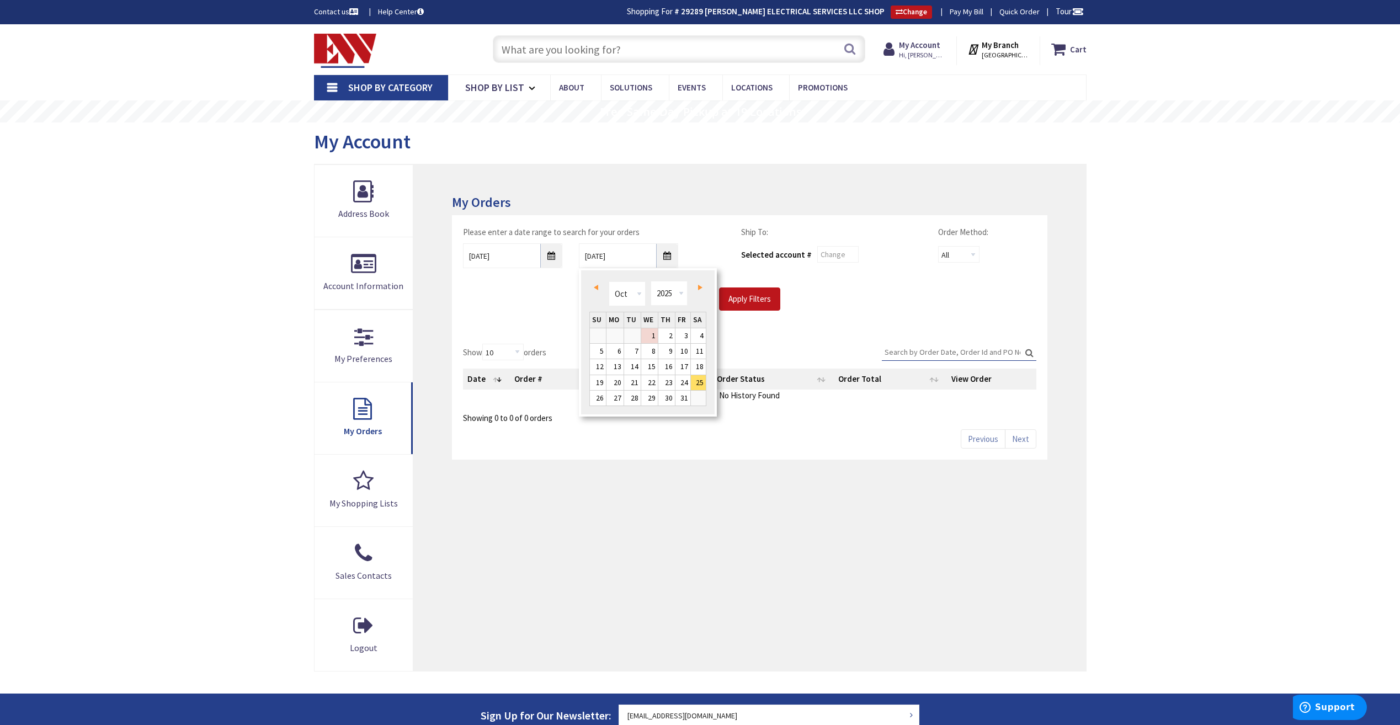
click at [597, 290] on span "Prev" at bounding box center [596, 288] width 4 height 6
click at [673, 381] on link "25" at bounding box center [666, 382] width 17 height 15
type input "09/25/2025"
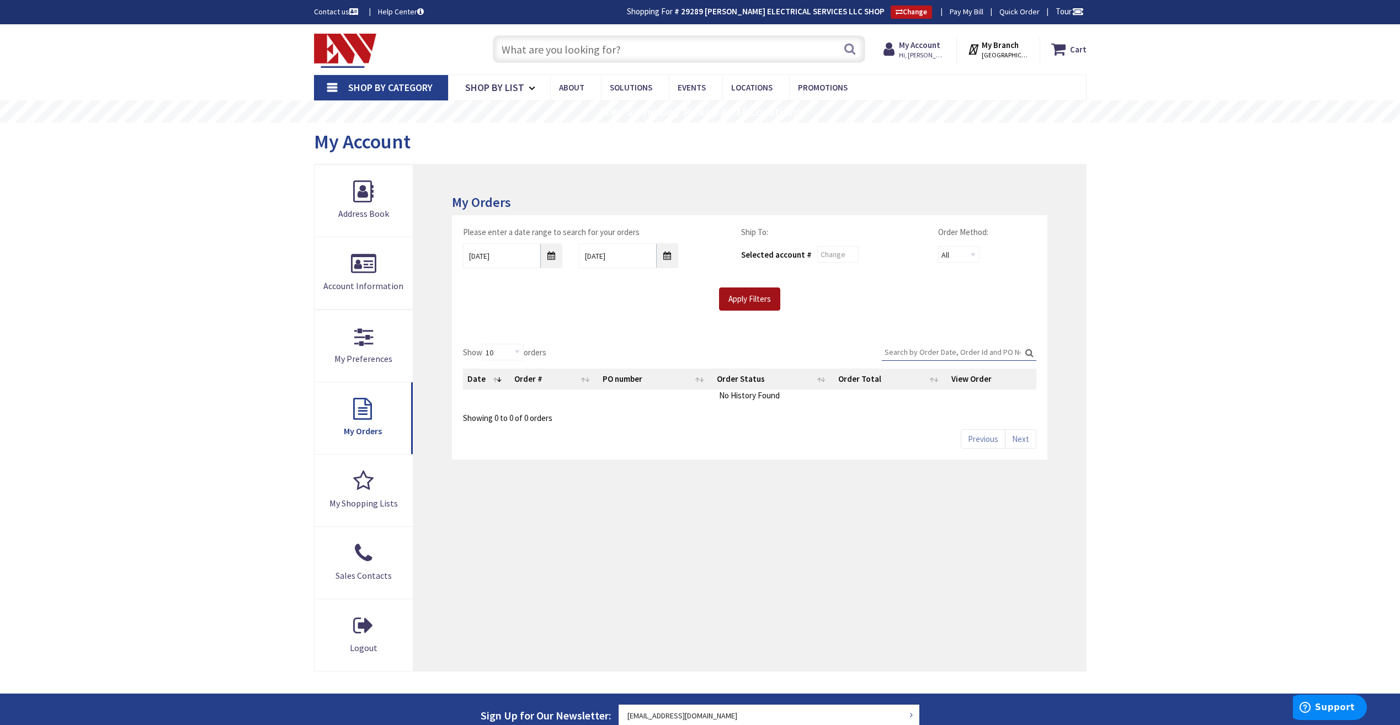
click at [737, 300] on input "Apply Filters" at bounding box center [749, 299] width 61 height 23
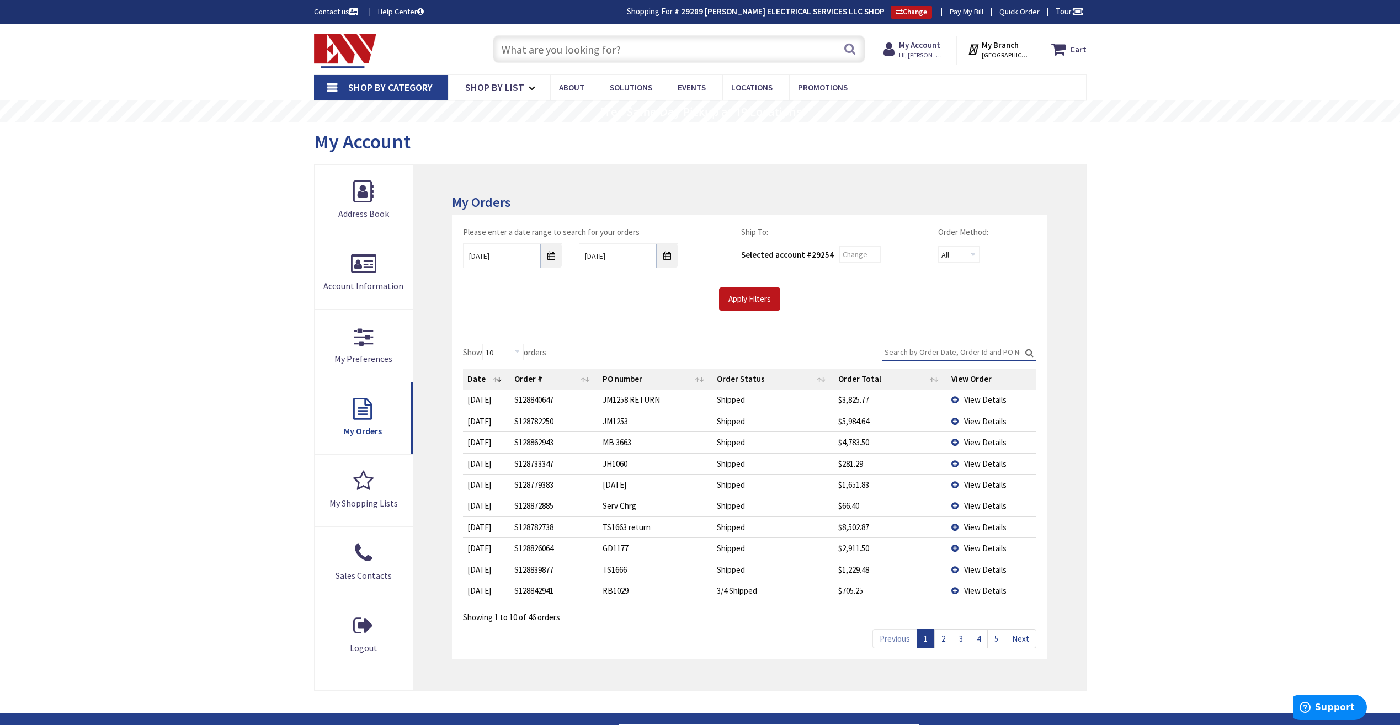
click at [980, 594] on span "View Details" at bounding box center [985, 591] width 42 height 10
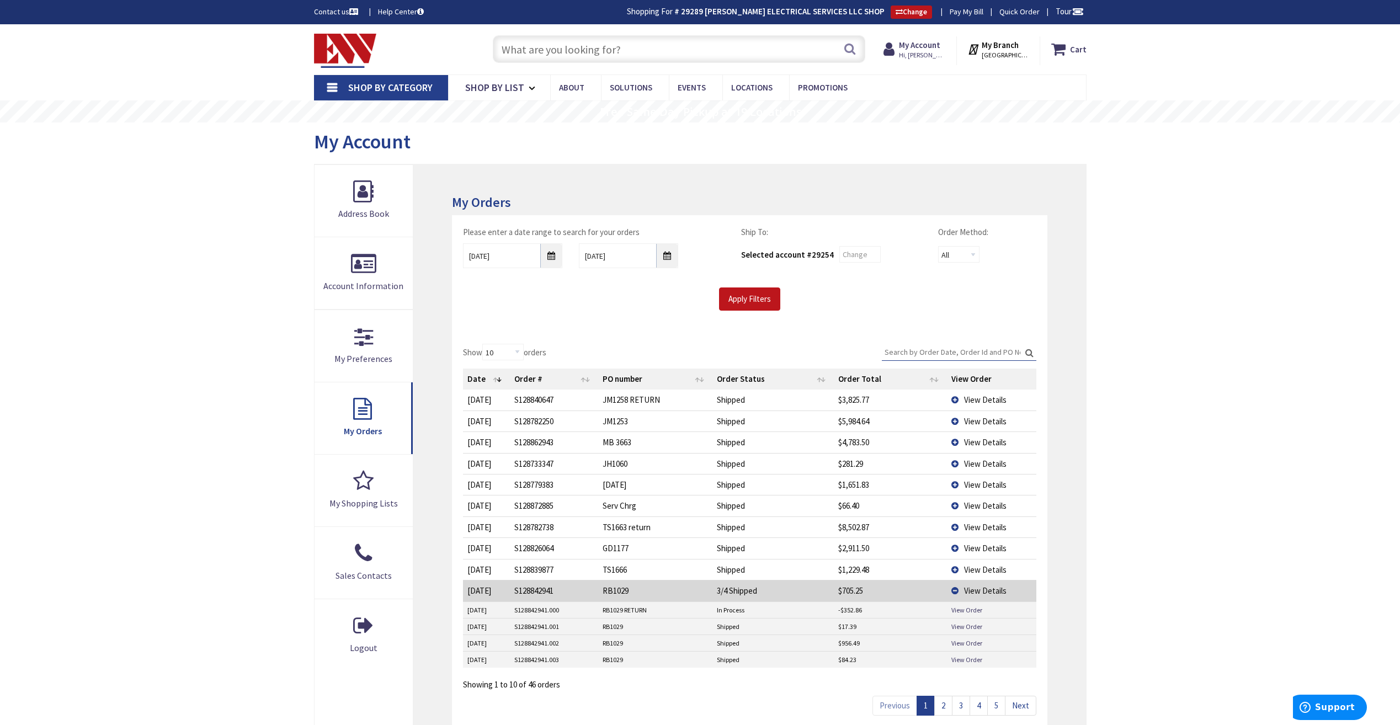
click at [983, 350] on input "Search:" at bounding box center [959, 352] width 155 height 17
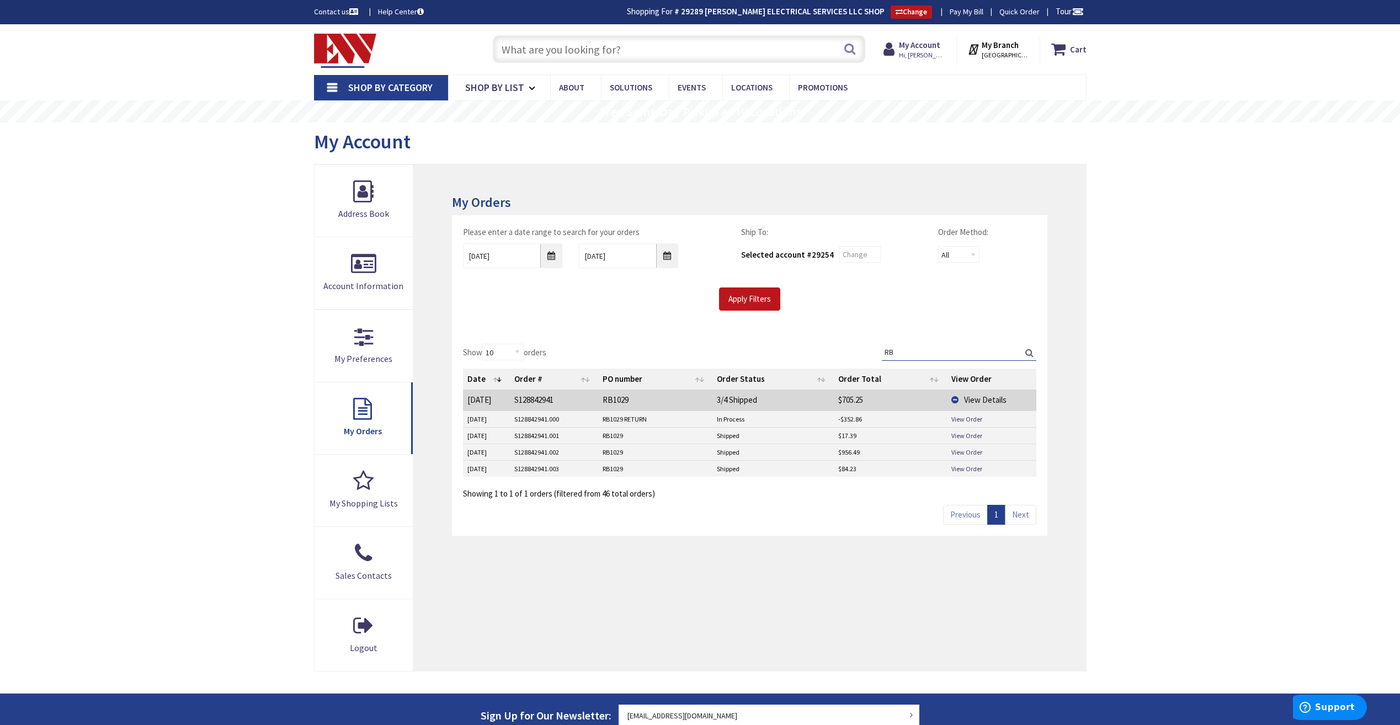
type input "RB"
click at [555, 257] on input "09/15/2025" at bounding box center [512, 255] width 99 height 25
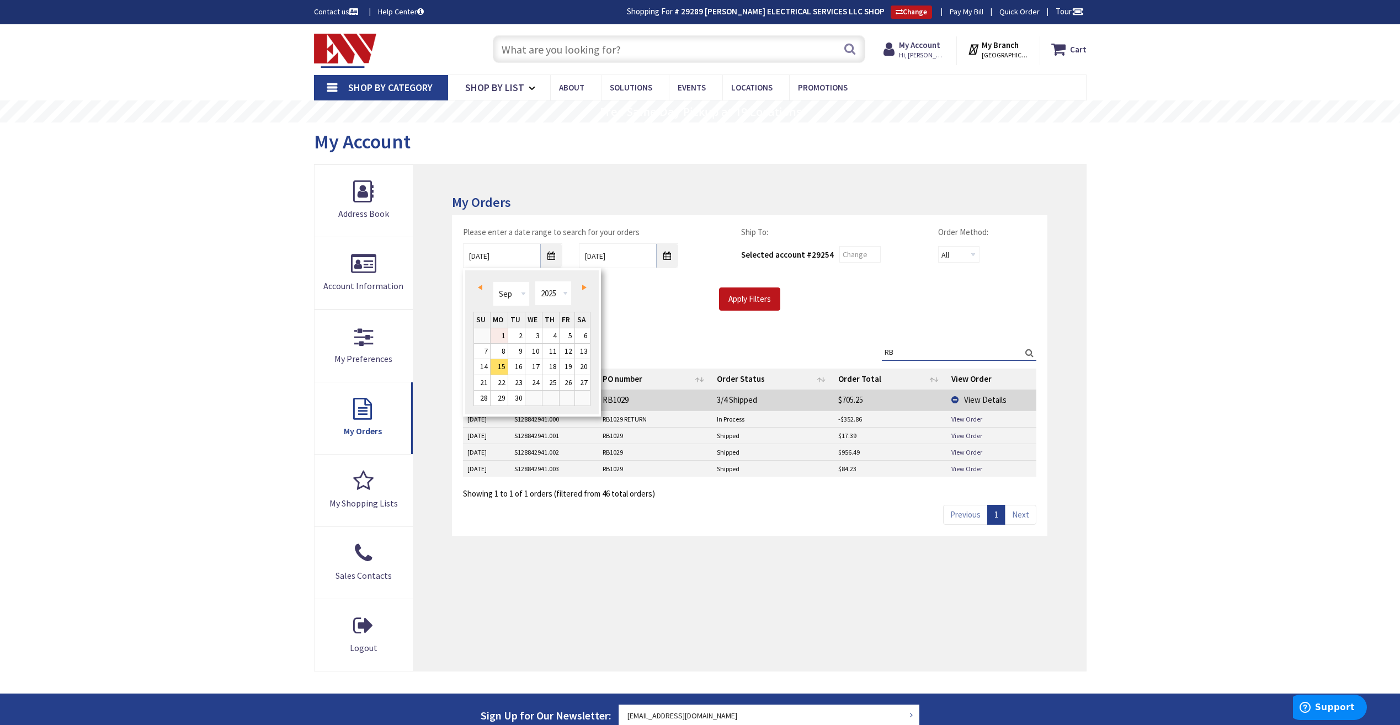
click at [498, 336] on link "1" at bounding box center [499, 335] width 17 height 15
type input "09/01/2025"
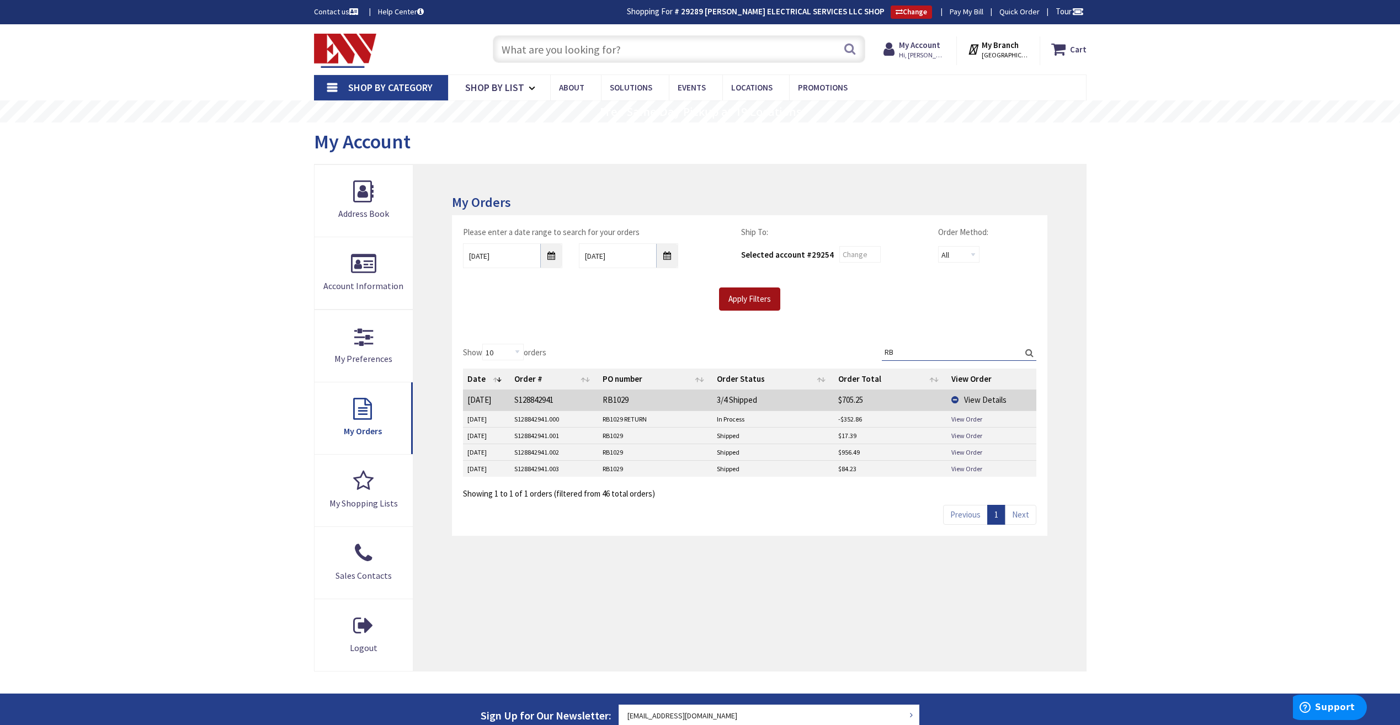
click at [746, 300] on input "Apply Filters" at bounding box center [749, 299] width 61 height 23
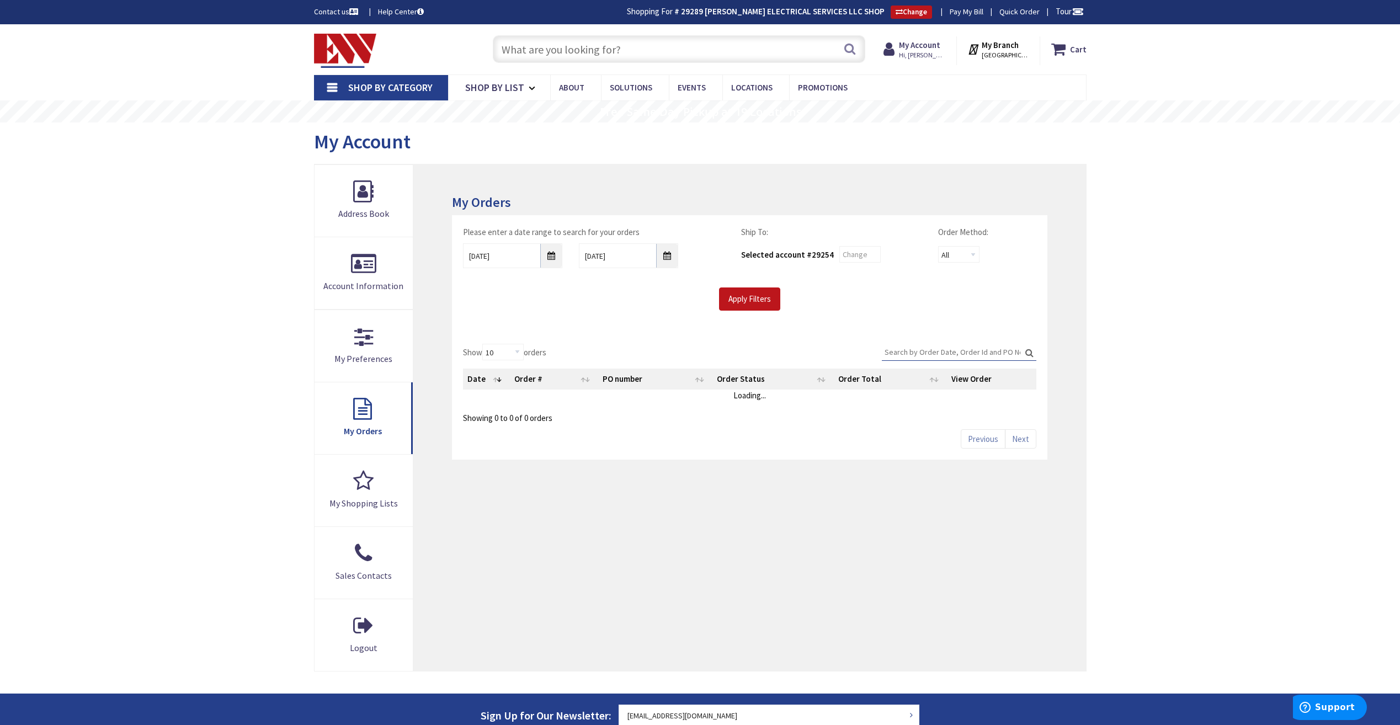
click at [989, 353] on input "Search:" at bounding box center [959, 352] width 155 height 17
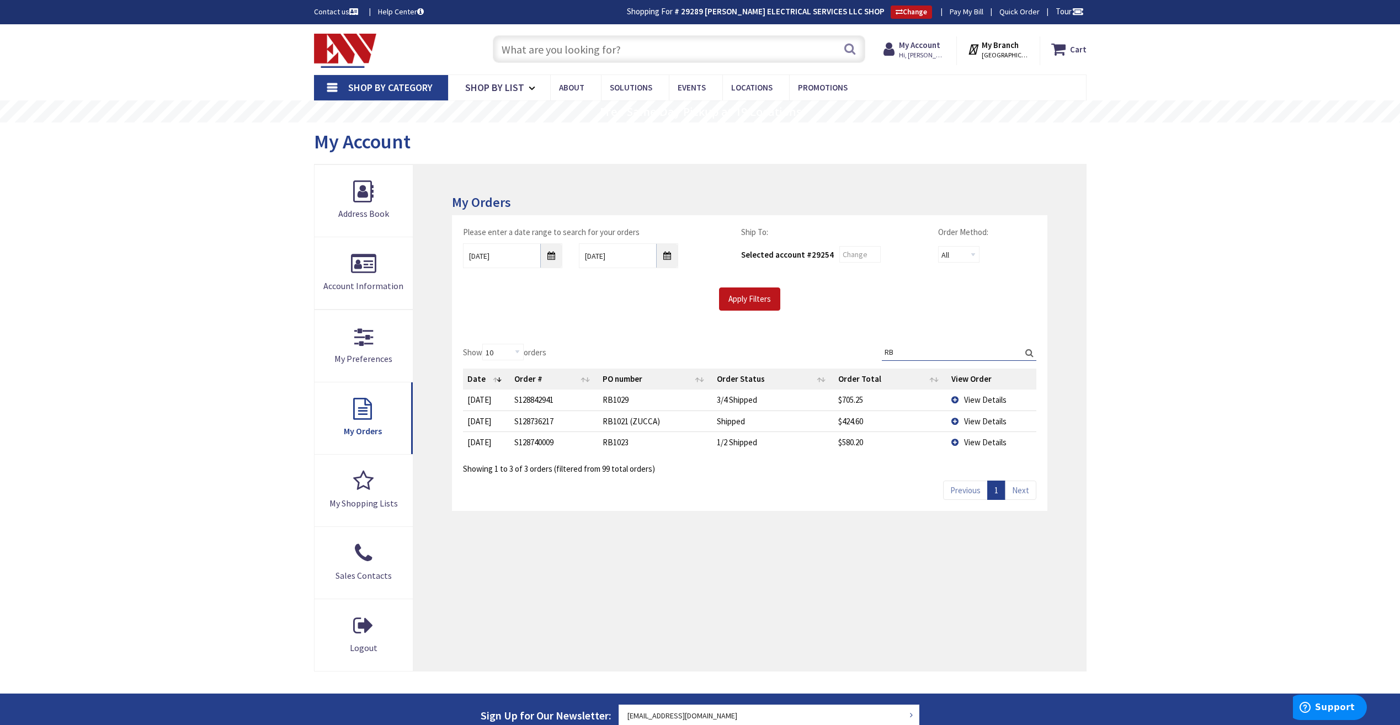
type input "RB"
click at [529, 445] on td "S128740009" at bounding box center [554, 442] width 88 height 21
click at [967, 444] on span "View Details" at bounding box center [985, 442] width 42 height 10
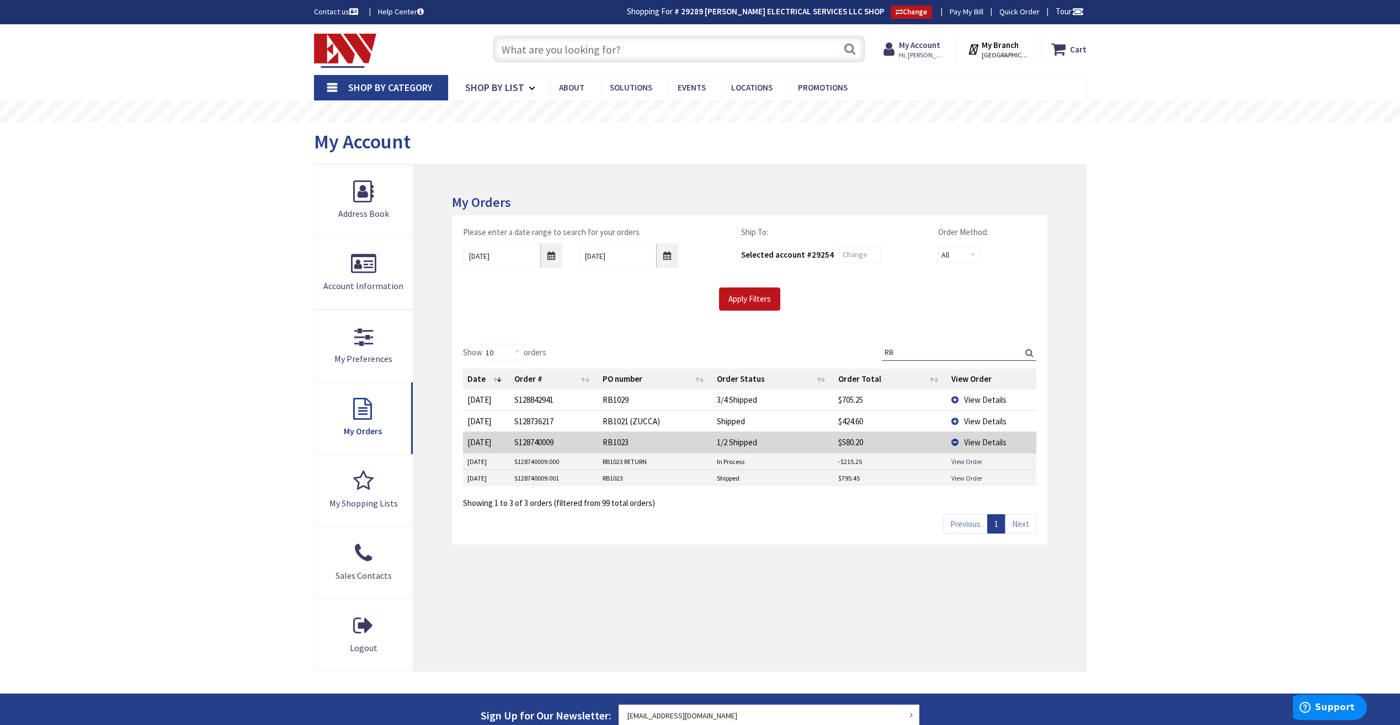
drag, startPoint x: 545, startPoint y: 444, endPoint x: 524, endPoint y: 462, distance: 27.7
click at [524, 462] on td "S128740009.000" at bounding box center [554, 462] width 88 height 17
drag, startPoint x: 524, startPoint y: 462, endPoint x: 971, endPoint y: 463, distance: 446.5
click at [971, 463] on link "View Order" at bounding box center [966, 461] width 31 height 9
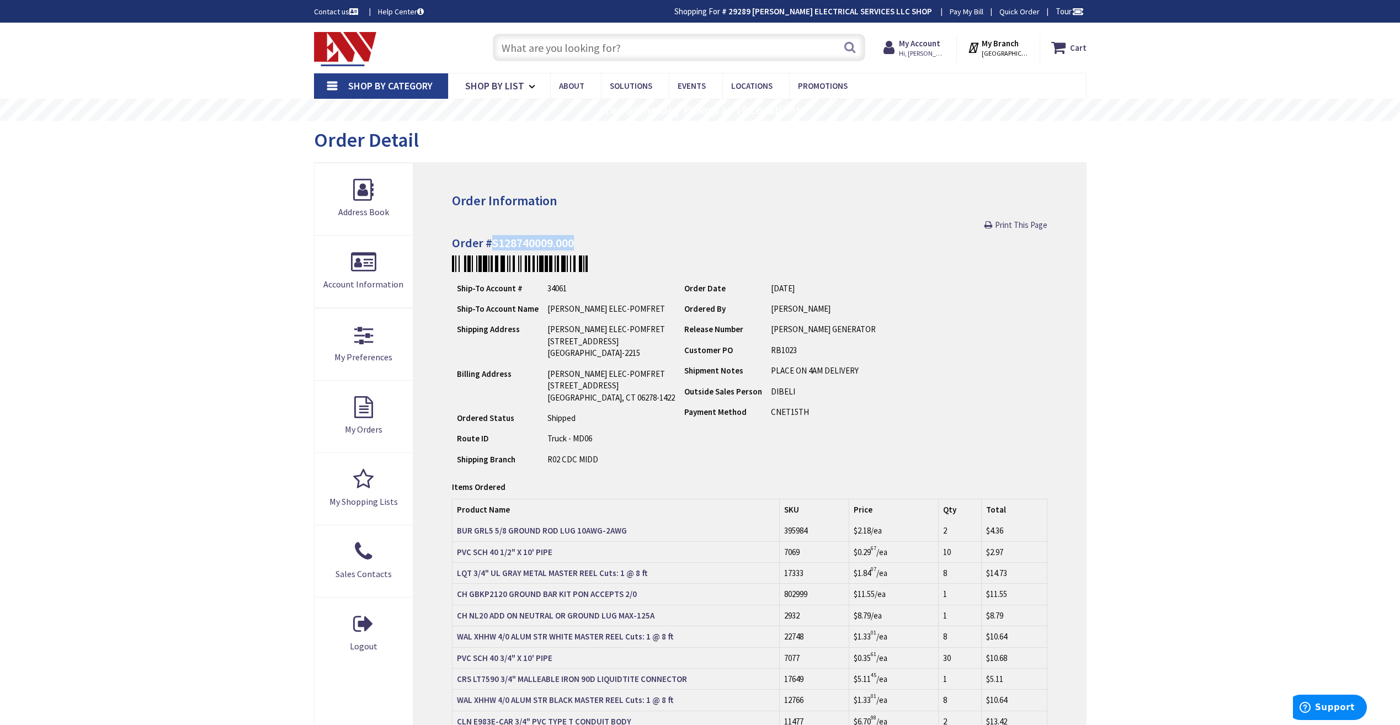
drag, startPoint x: 492, startPoint y: 246, endPoint x: 579, endPoint y: 240, distance: 87.4
click at [579, 240] on h4 "Order #S128740009.000" at bounding box center [749, 242] width 595 height 13
copy h4 "S128740009.000"
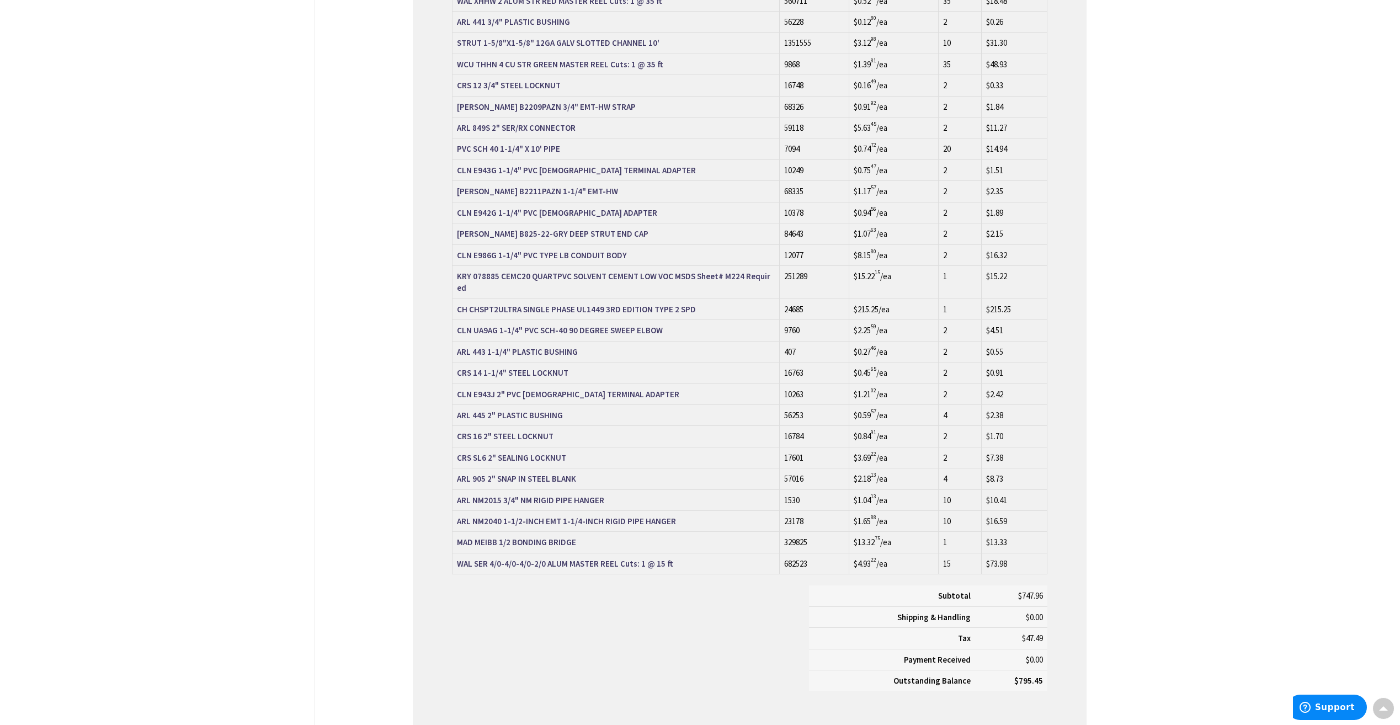
scroll to position [938, 0]
